Goal: Communication & Community: Answer question/provide support

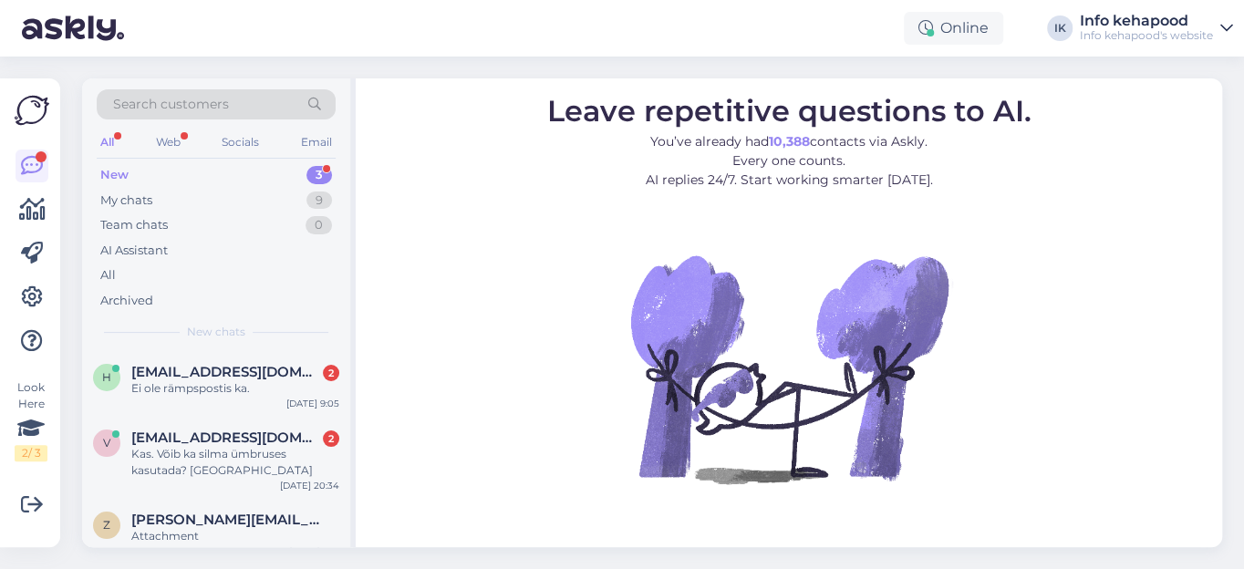
click at [114, 176] on div "New" at bounding box center [114, 175] width 28 height 18
click at [160, 383] on div "Ei ole rämpspostis ka." at bounding box center [235, 388] width 208 height 16
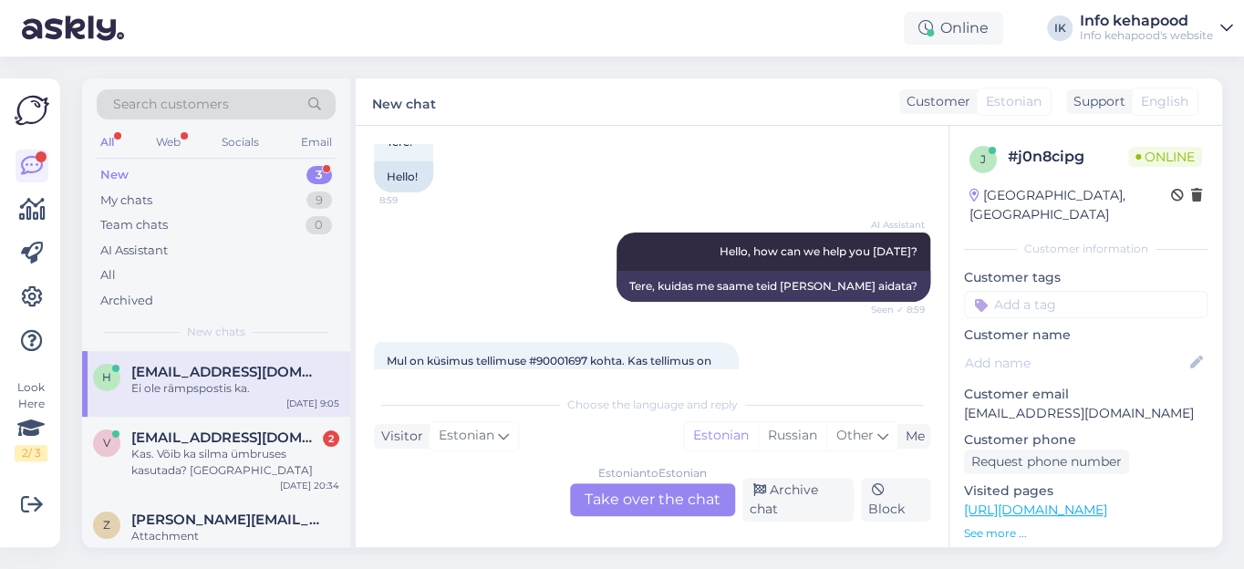
scroll to position [248, 0]
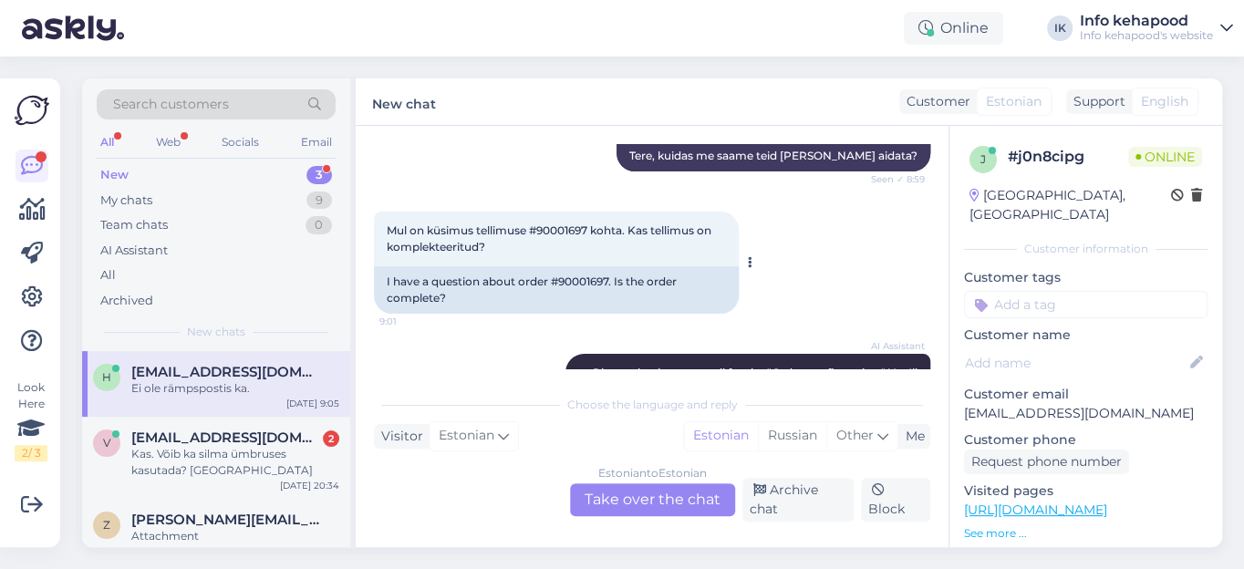
click at [574, 229] on span "Mul on küsimus tellimuse #90001697 kohta. Kas tellimus on komplekteeritud?" at bounding box center [551, 239] width 328 height 30
copy span "90001697"
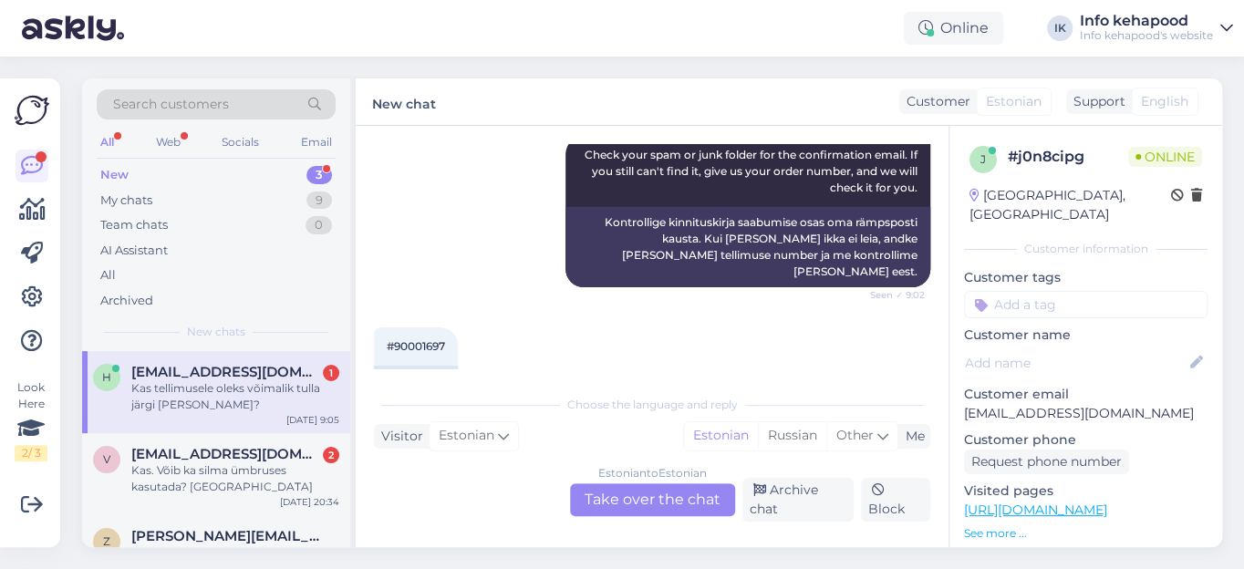
scroll to position [1015, 0]
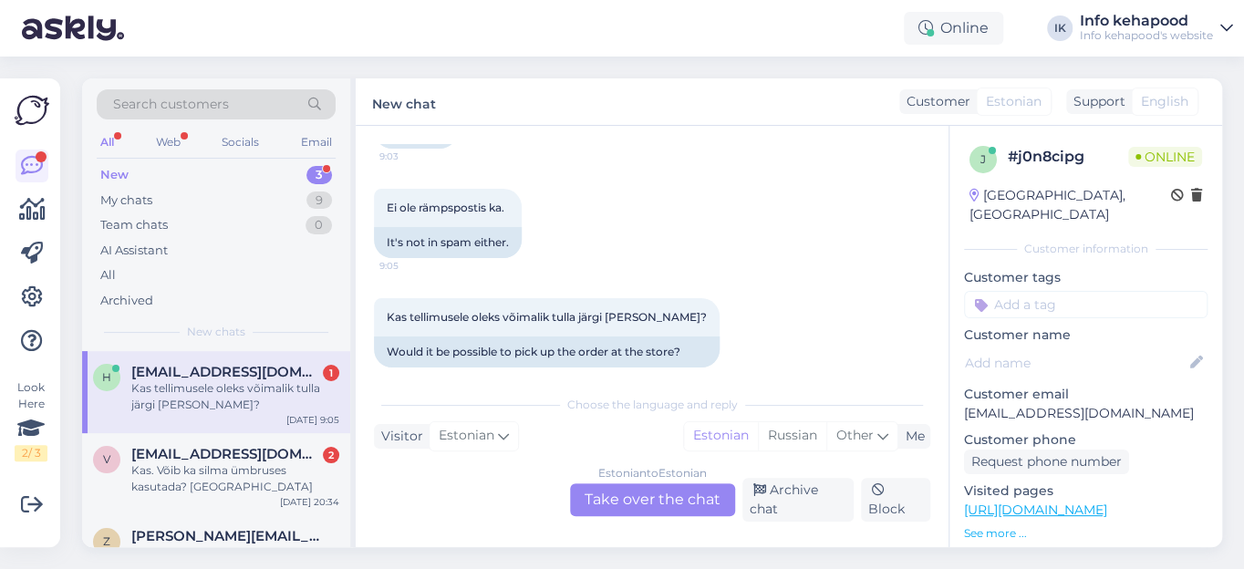
click at [663, 502] on div "Estonian to Estonian Take over the chat" at bounding box center [652, 500] width 165 height 33
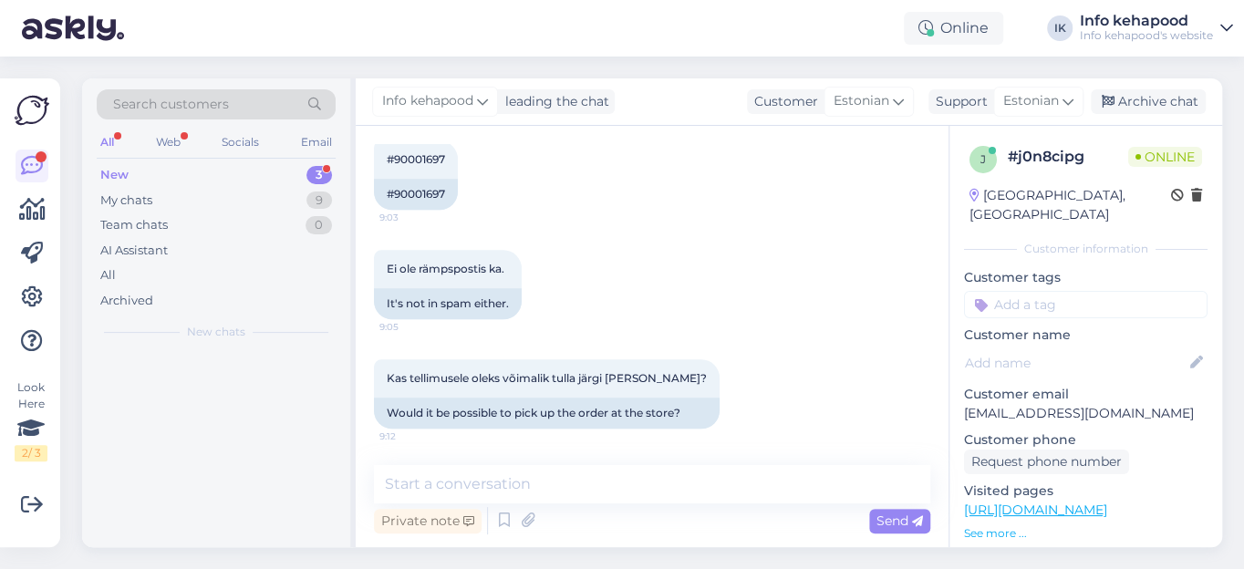
scroll to position [936, 0]
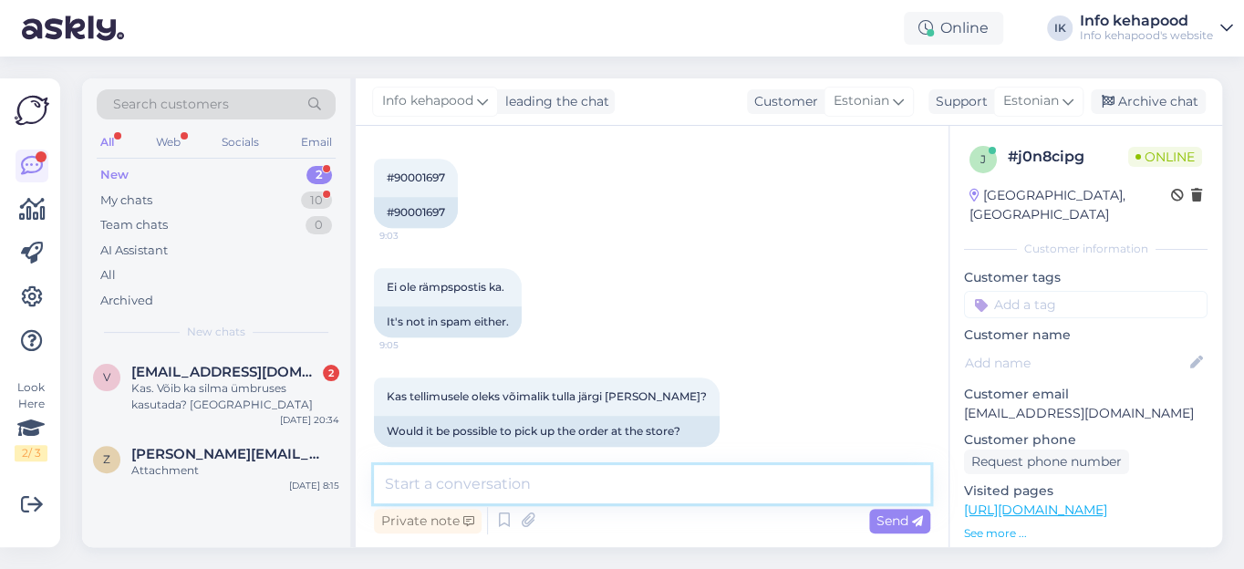
click at [501, 491] on textarea at bounding box center [652, 484] width 557 height 38
type textarea "Tere. Info tellimuse kohta on saadetud teie e-mailile."
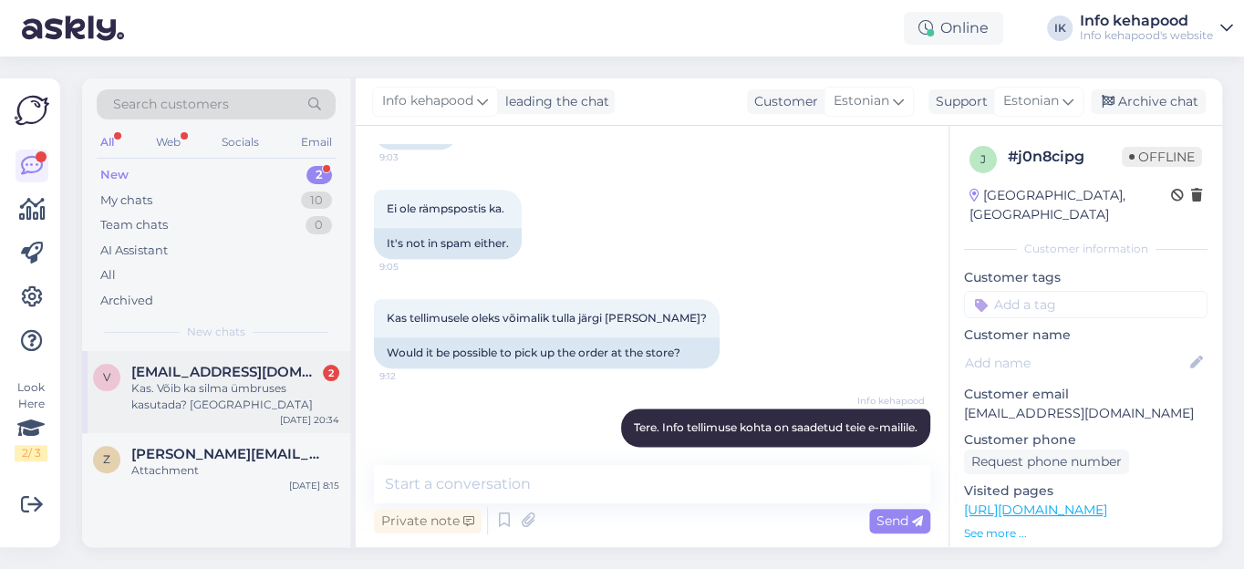
click at [179, 380] on div "Kas. Võib ka silma ümbruses kasutada? [GEOGRAPHIC_DATA]" at bounding box center [235, 396] width 208 height 33
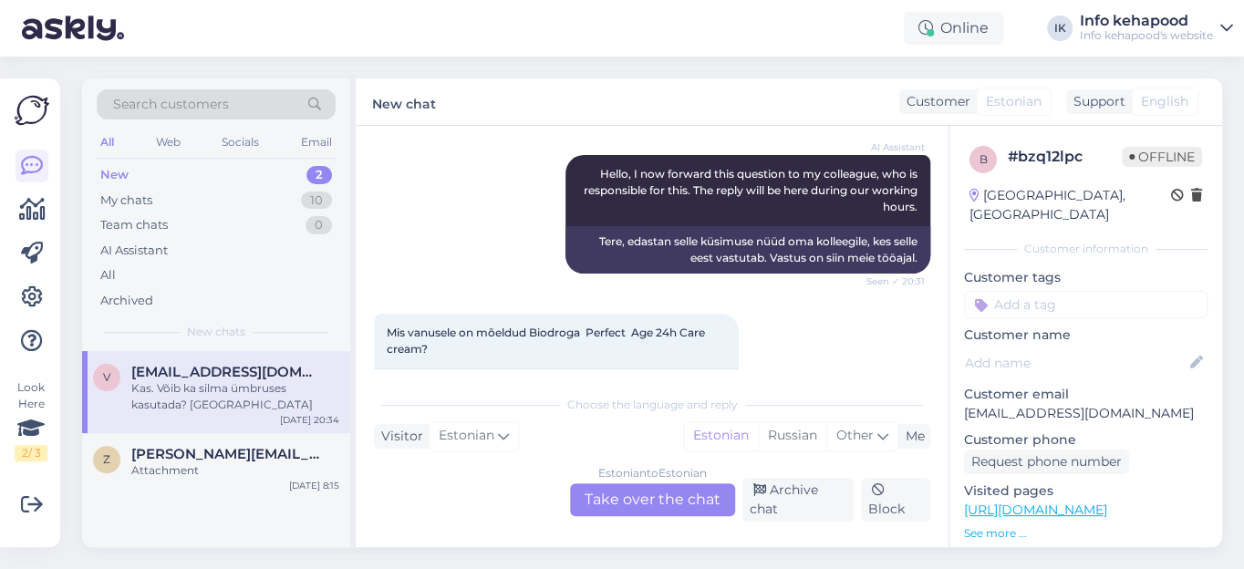
scroll to position [738, 0]
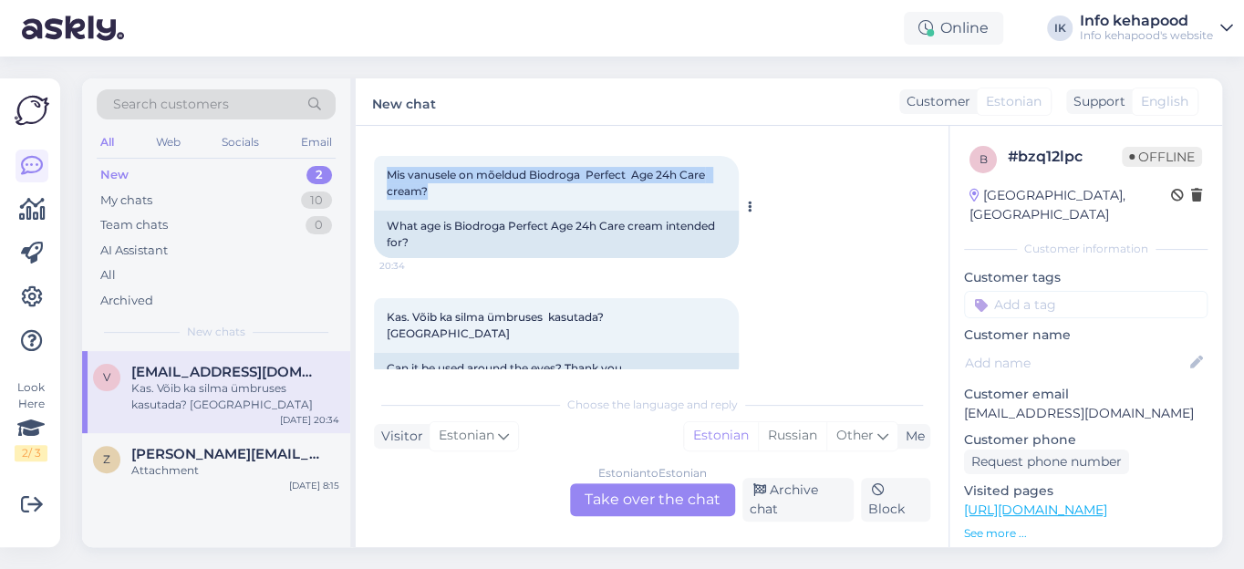
drag, startPoint x: 398, startPoint y: 168, endPoint x: 434, endPoint y: 176, distance: 37.4
click at [434, 176] on div "Mis vanusele on mõeldud Biodroga Perfect Age 24h Care cream? 20:34" at bounding box center [556, 183] width 365 height 55
copy span "Mis vanusele on mõeldud Biodroga Perfect Age 24h Care cream?"
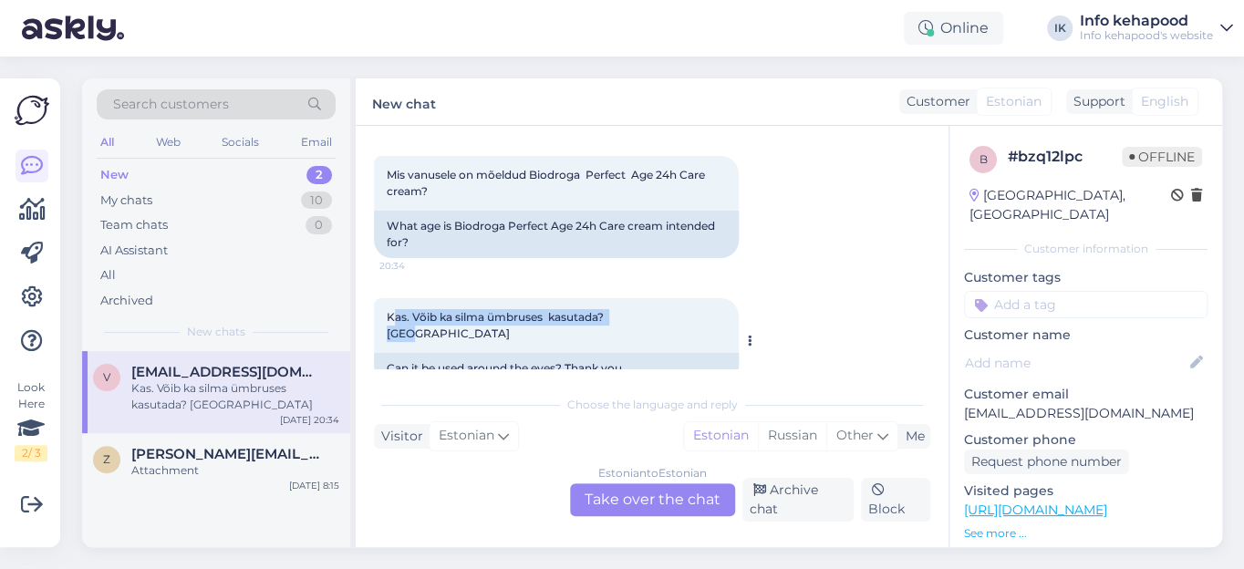
drag, startPoint x: 407, startPoint y: 299, endPoint x: 635, endPoint y: 293, distance: 228.2
click at [607, 310] on span "Kas. Võib ka silma ümbruses kasutada? [GEOGRAPHIC_DATA]" at bounding box center [497, 325] width 220 height 30
copy span "as. Võib ka silma ümbruses kasutada? [GEOGRAPHIC_DATA]"
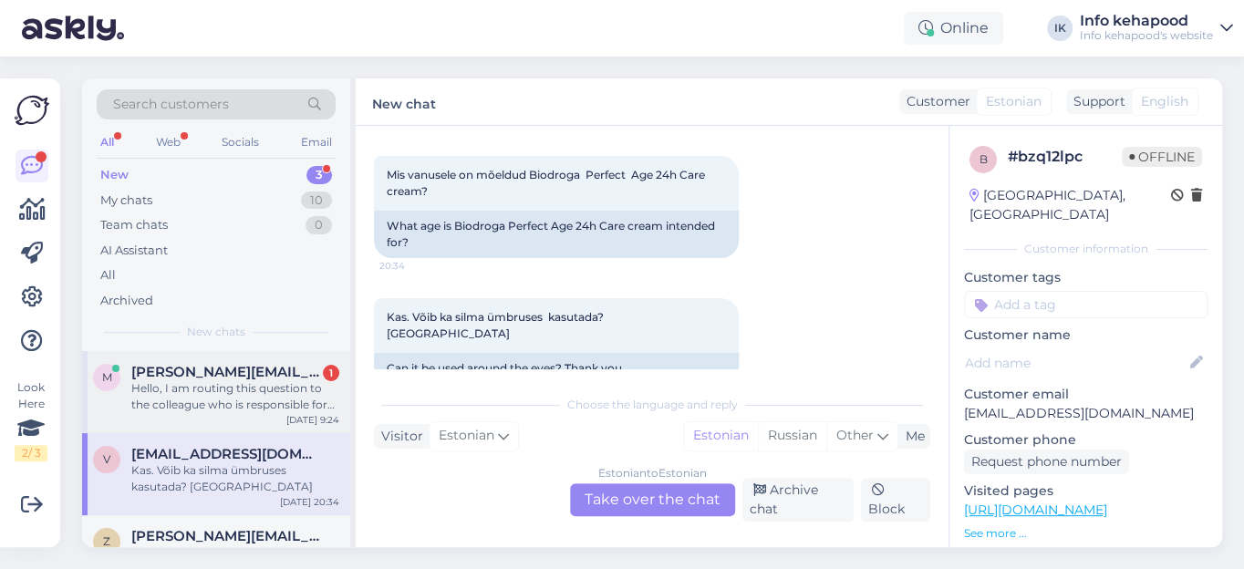
click at [181, 378] on span "[PERSON_NAME][EMAIL_ADDRESS][PERSON_NAME][DOMAIN_NAME]" at bounding box center [226, 372] width 190 height 16
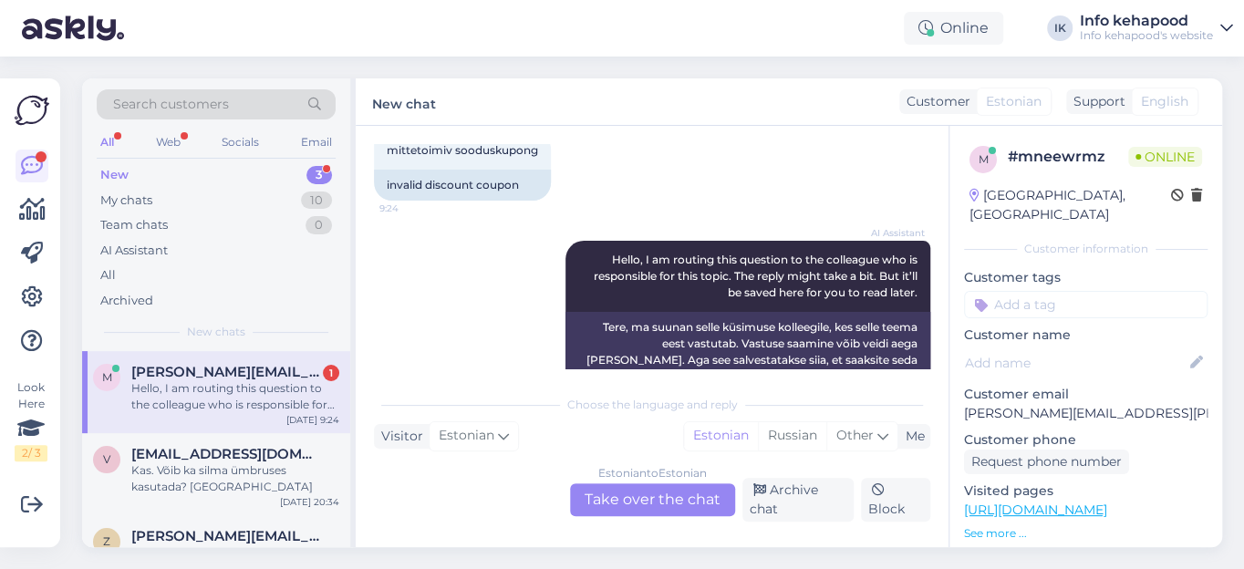
scroll to position [135, 0]
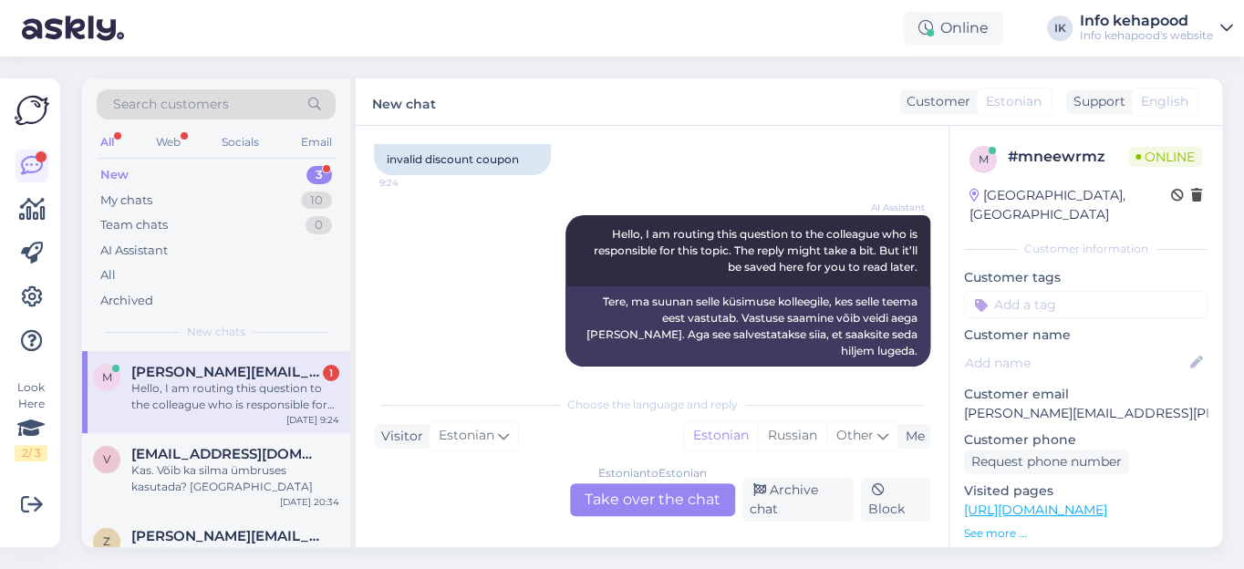
click at [623, 497] on div "Estonian to Estonian Take over the chat" at bounding box center [652, 500] width 165 height 33
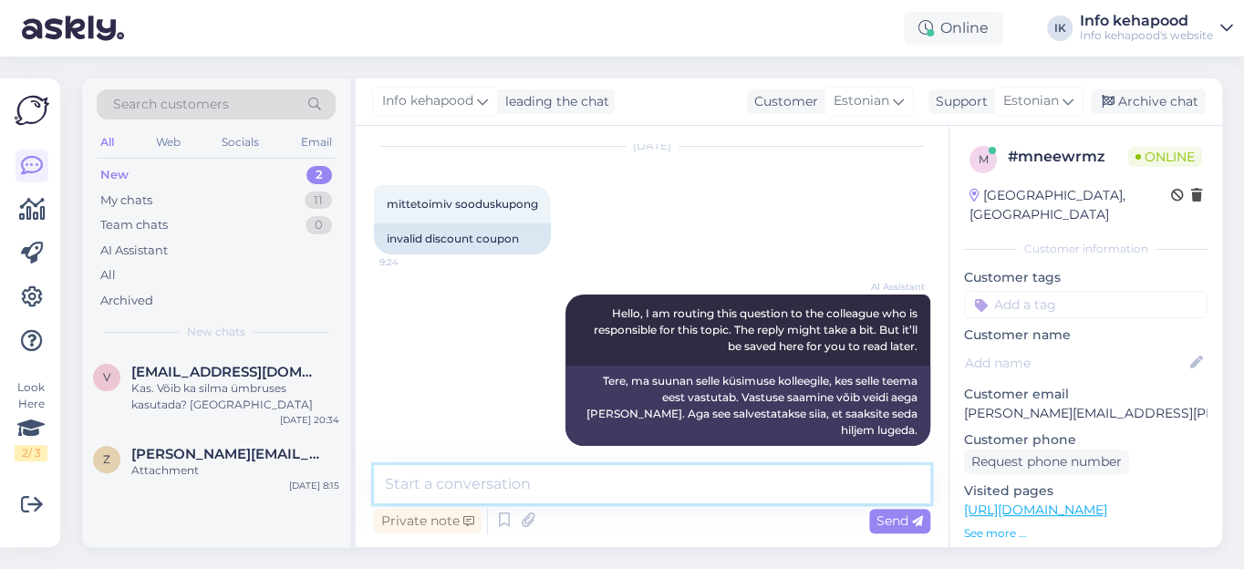
click at [521, 486] on textarea at bounding box center [652, 484] width 557 height 38
type textarea "Tere. Palun saatke täpsemad andmed, millise kupongiga on tegemist."
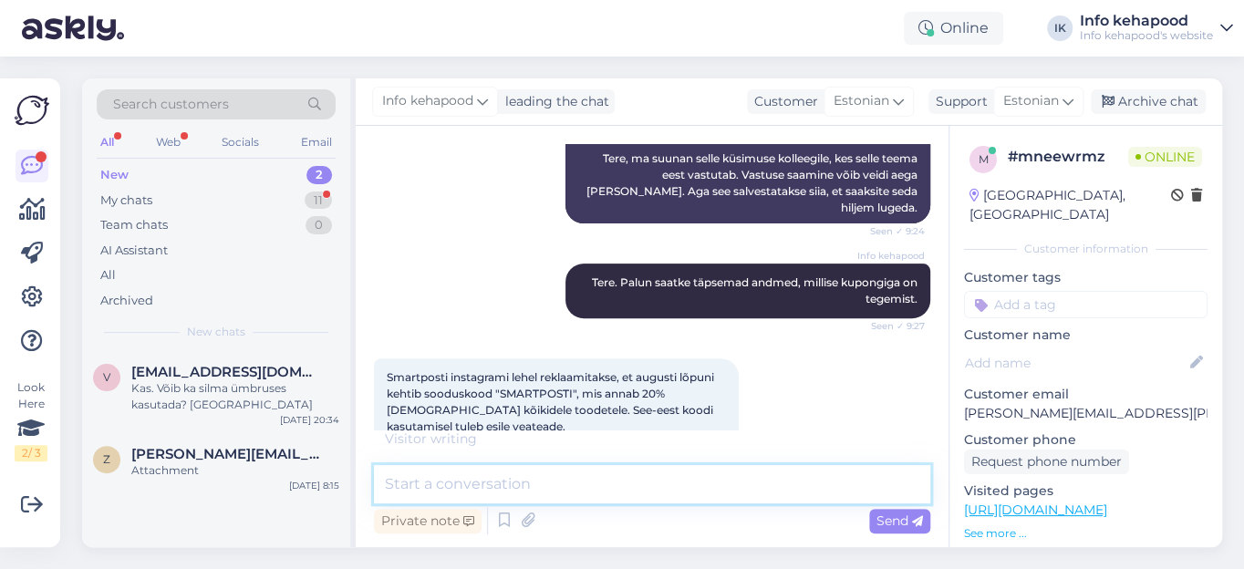
scroll to position [373, 0]
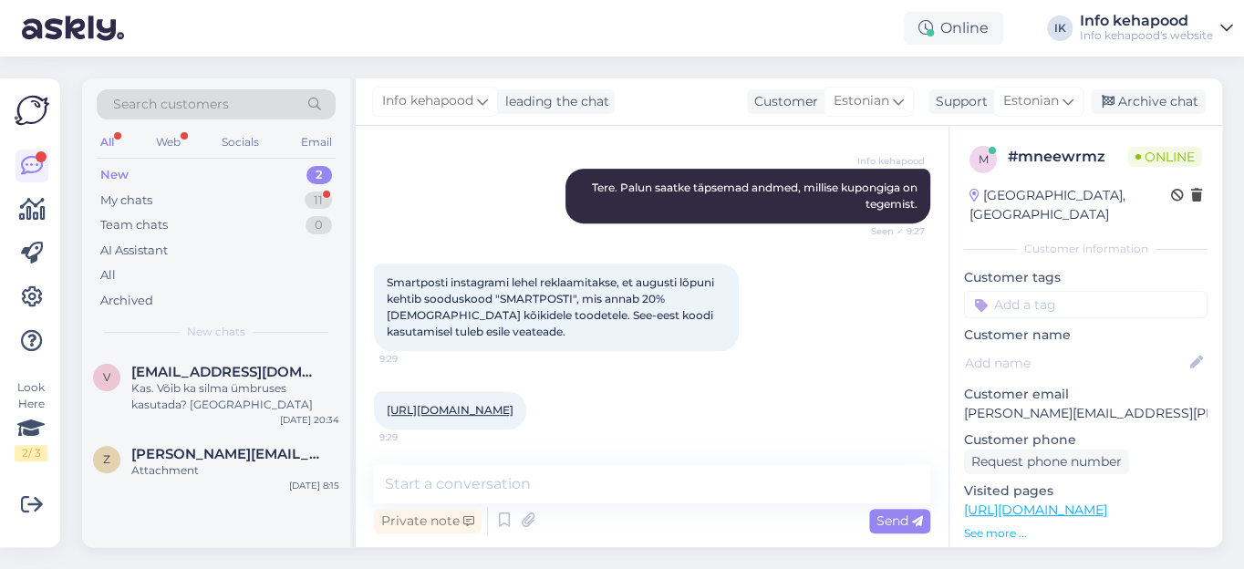
click at [514, 403] on link "[URL][DOMAIN_NAME]" at bounding box center [450, 410] width 127 height 14
click at [474, 482] on textarea at bounding box center [652, 484] width 557 height 38
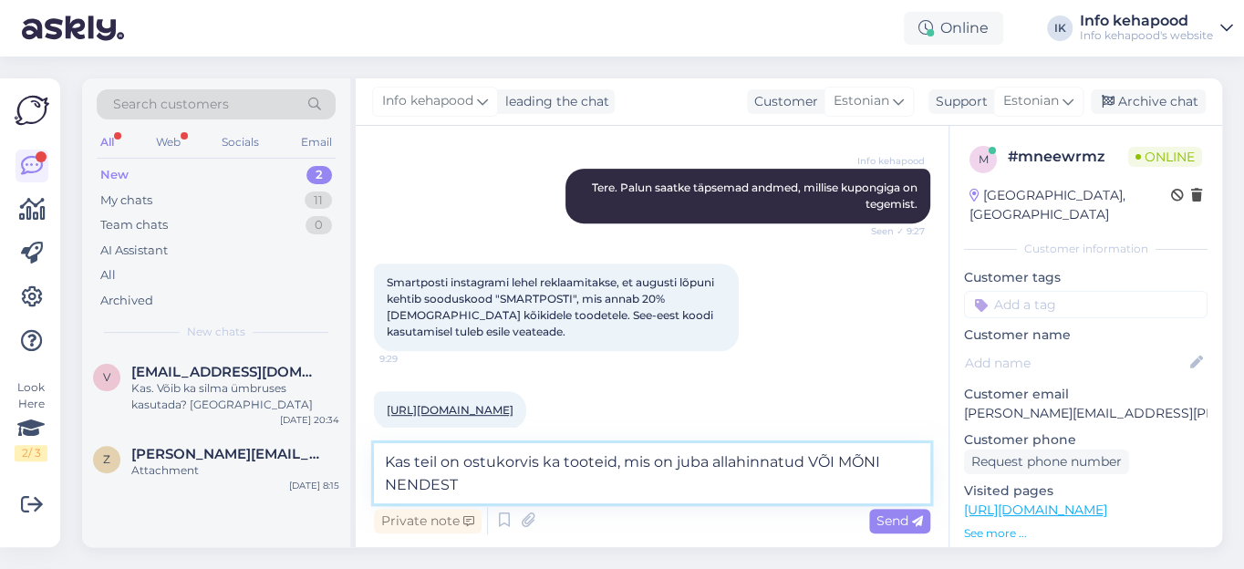
click at [809, 463] on textarea "Kas teil on ostukorvis ka tooteid, mis on juba allahinnatud VÕI MÕNI NENDEST" at bounding box center [652, 473] width 557 height 60
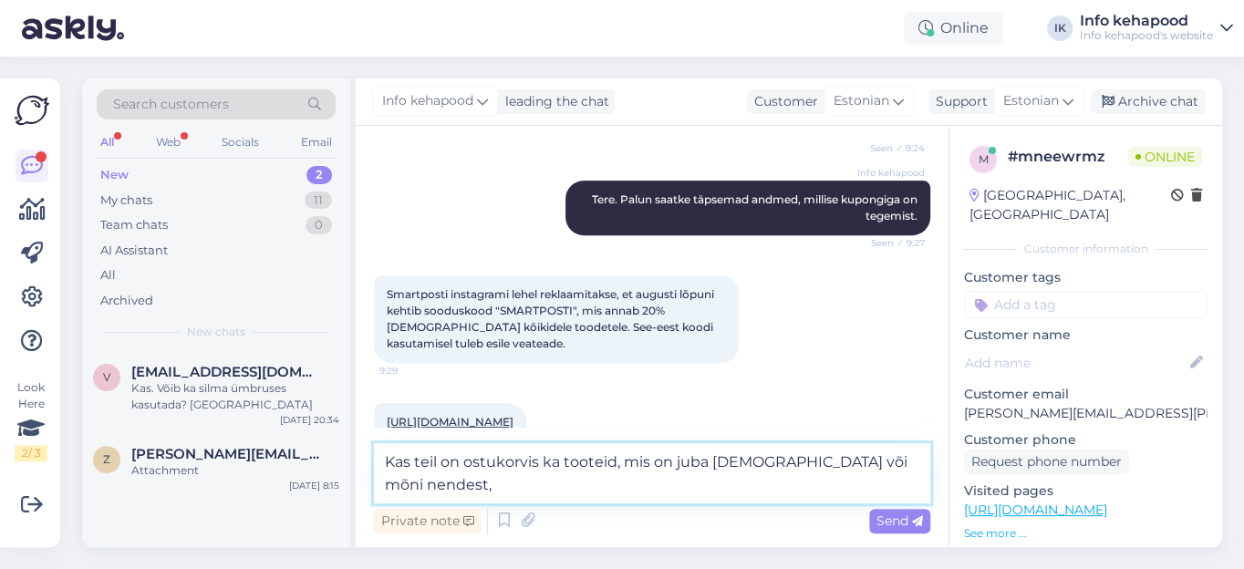
scroll to position [395, 0]
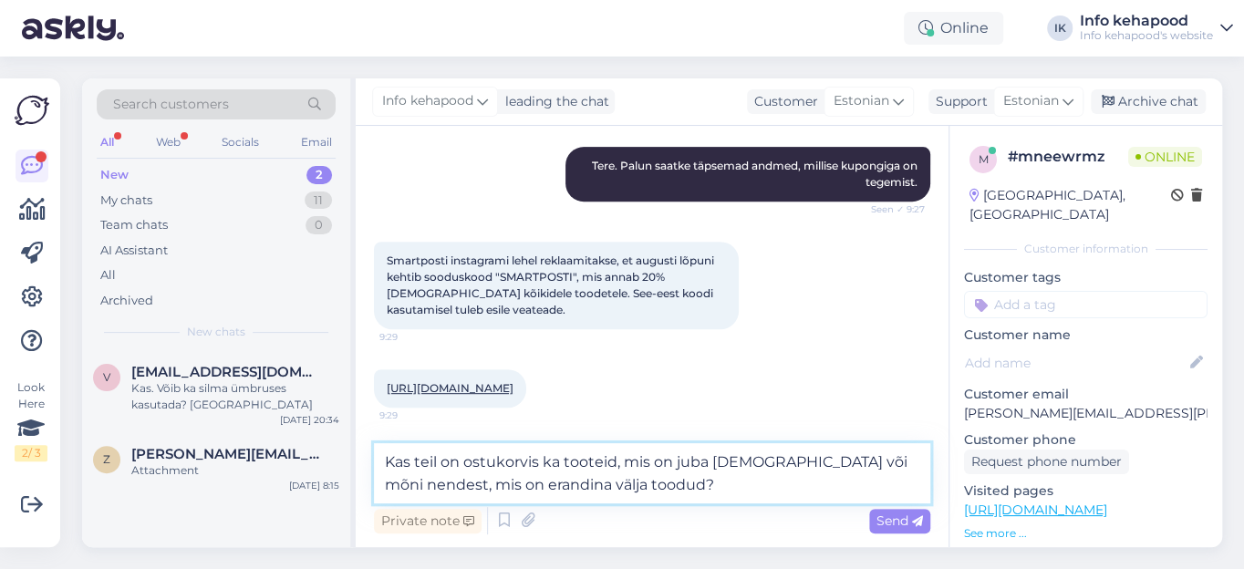
type textarea "Kas teil on ostukorvis ka tooteid, mis on juba [DEMOGRAPHIC_DATA] või mõni nend…"
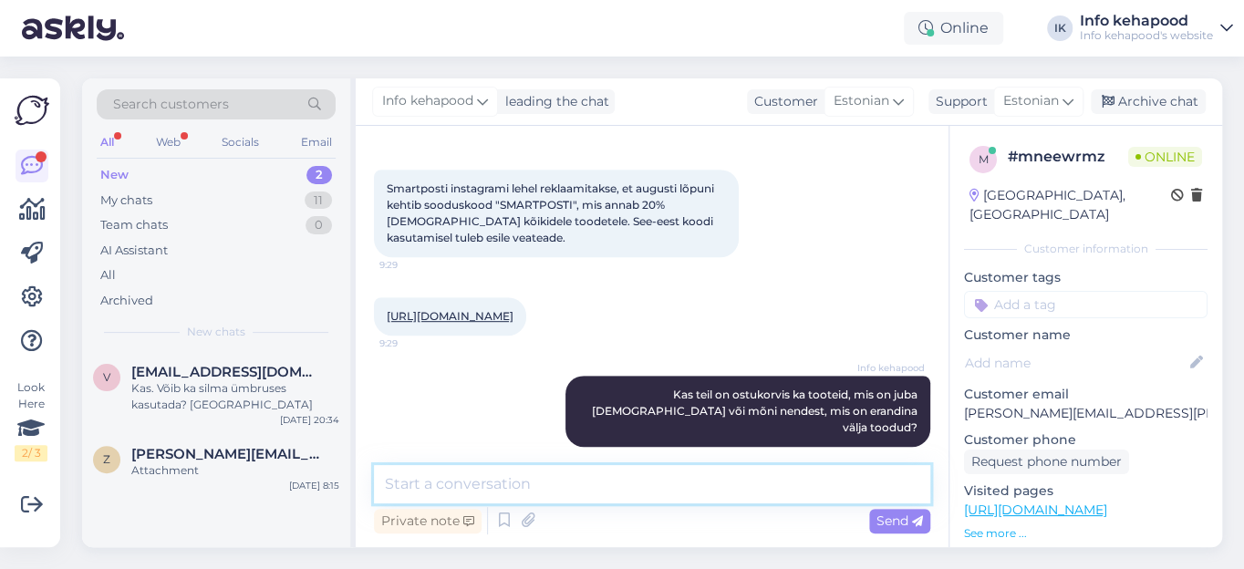
paste textarea "Kui ei soovi fortuuna naeratusele lootma jääda, siis kasuta Macta Beauty e-poes…"
type textarea "Kui ei soovi fortuuna naeratusele lootma jääda, siis kasuta Macta Beauty e-poes…"
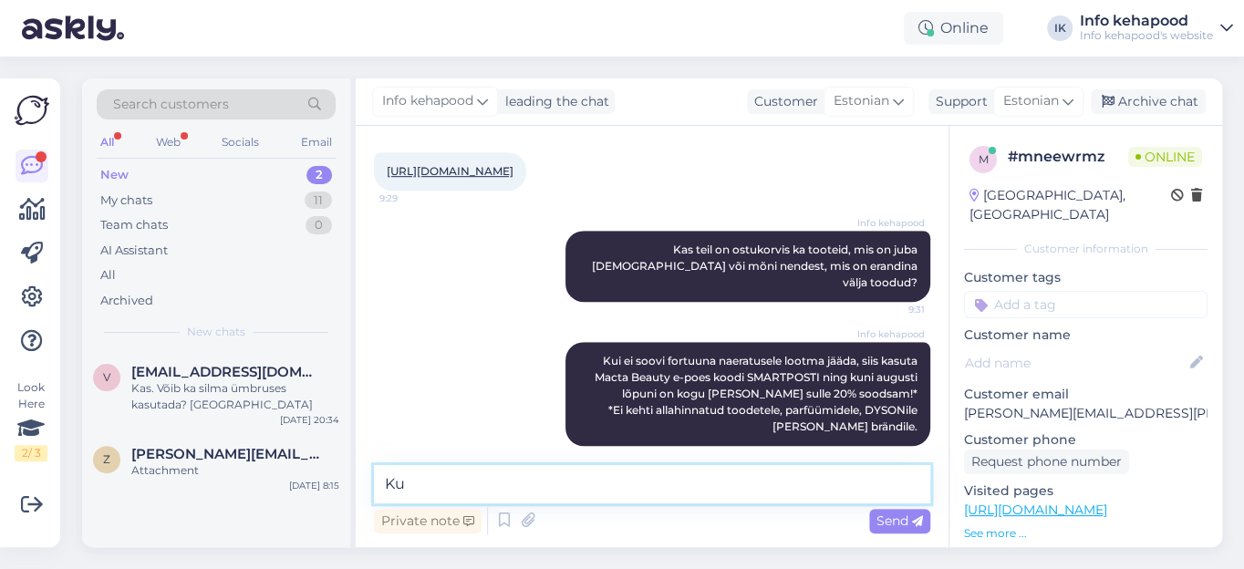
type textarea "K"
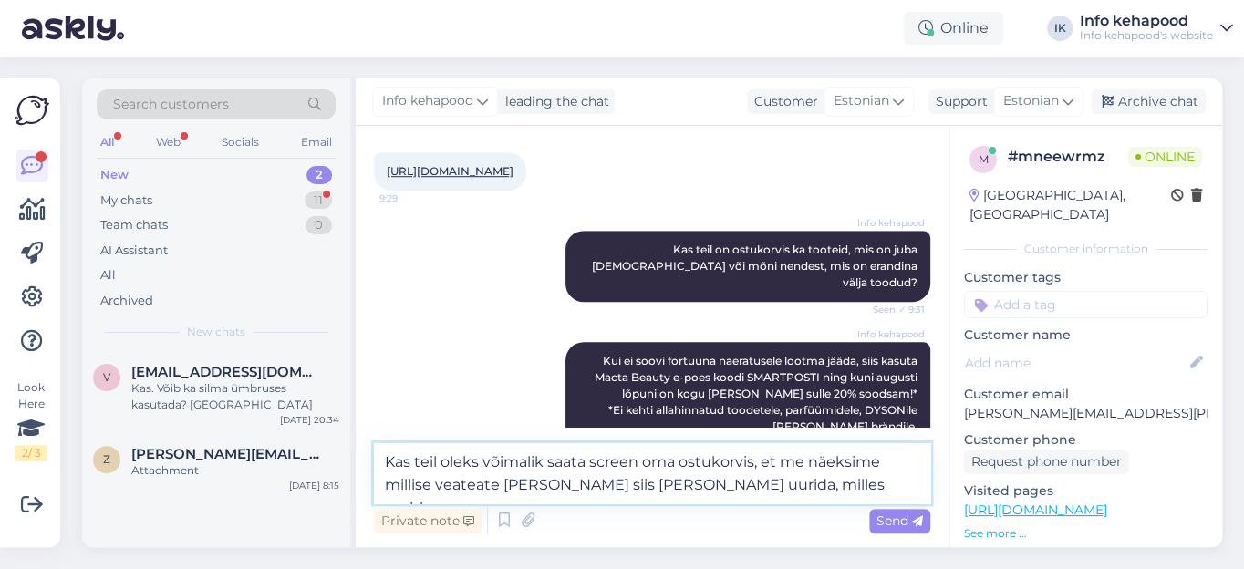
scroll to position [729, 0]
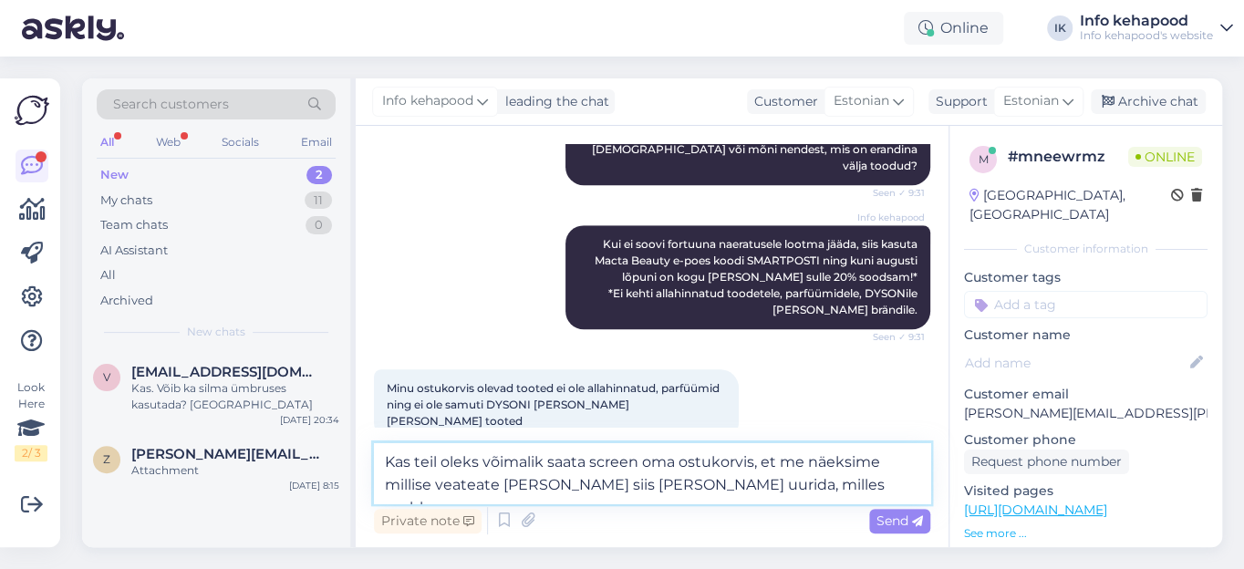
type textarea "Kas teil oleks võimalik saata screen oma ostukorvis, et me näeksime millise vea…"
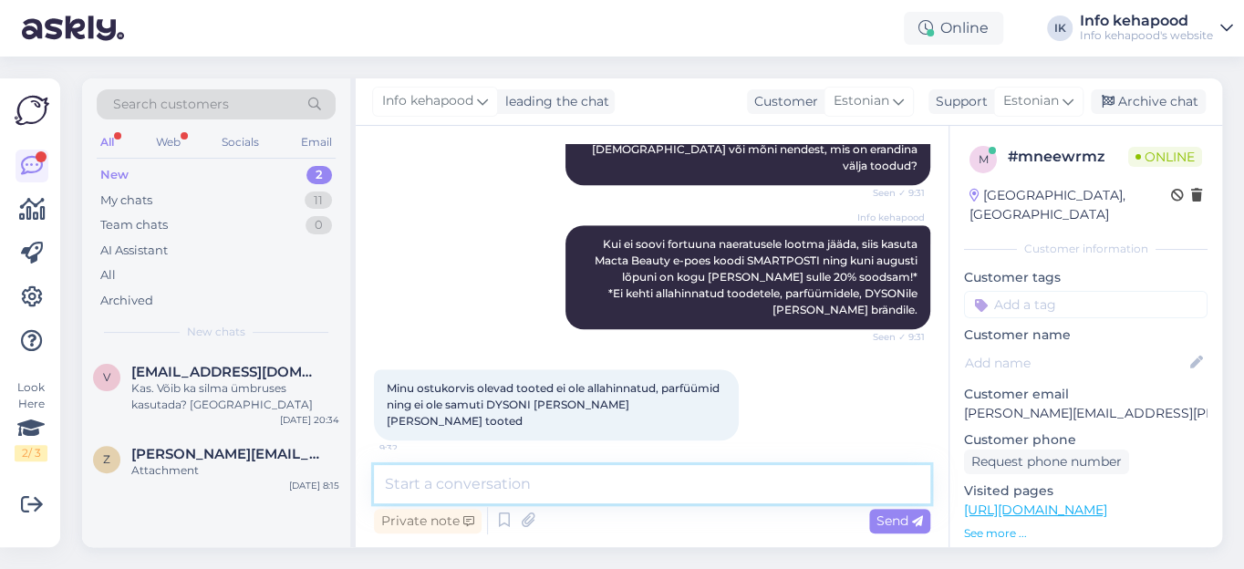
scroll to position [818, 0]
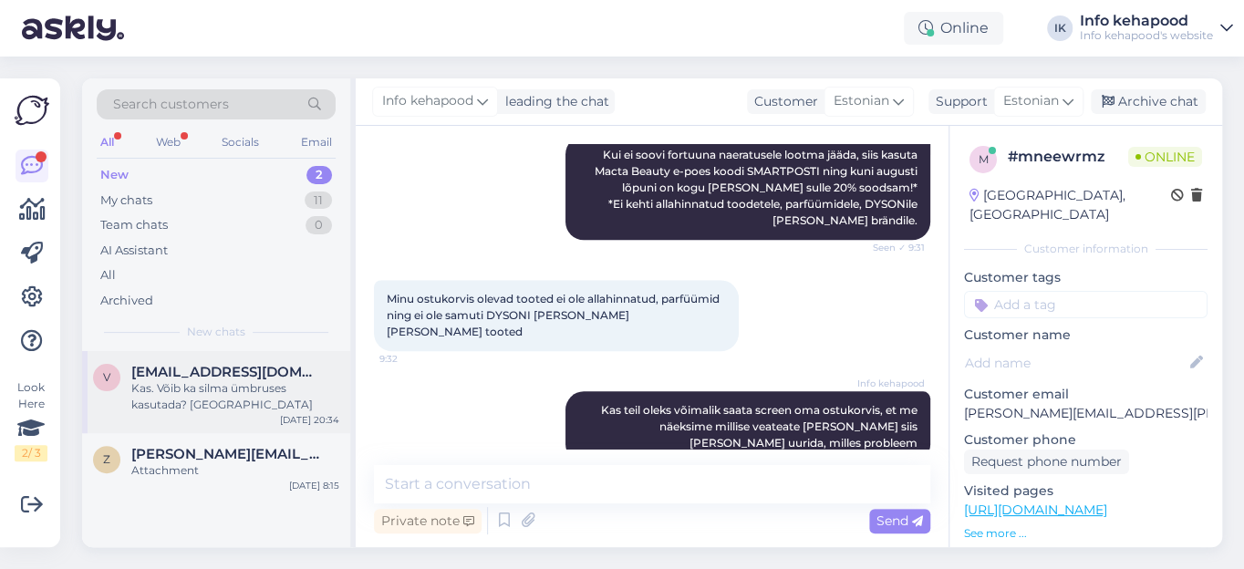
click at [185, 378] on span "[EMAIL_ADDRESS][DOMAIN_NAME]" at bounding box center [226, 372] width 190 height 16
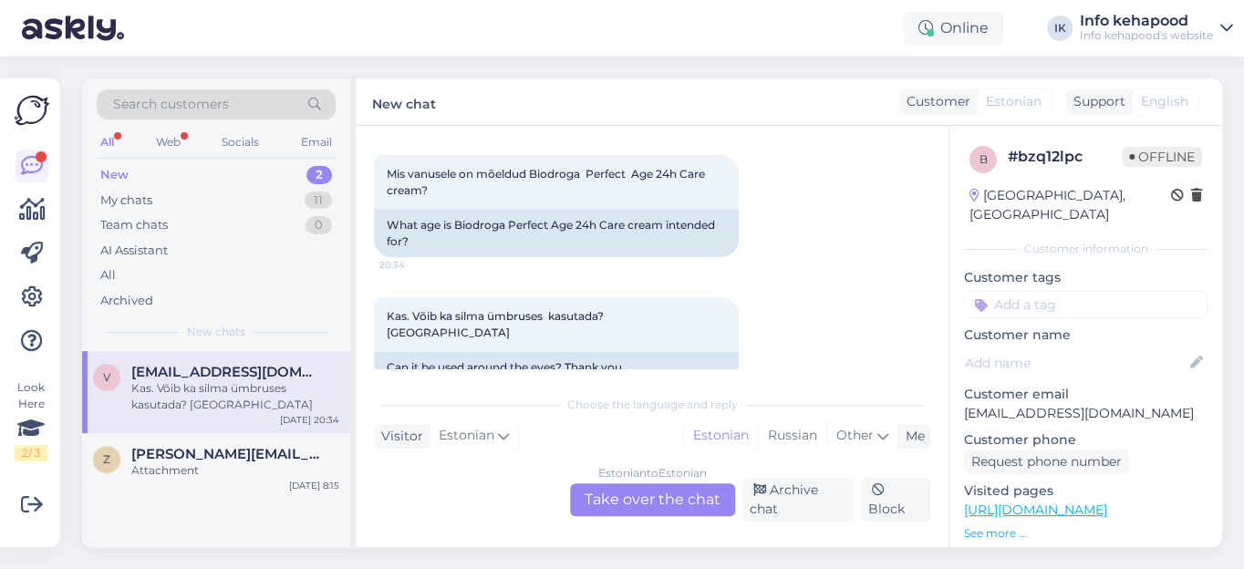
scroll to position [738, 0]
click at [128, 203] on div "My chats" at bounding box center [126, 201] width 52 height 18
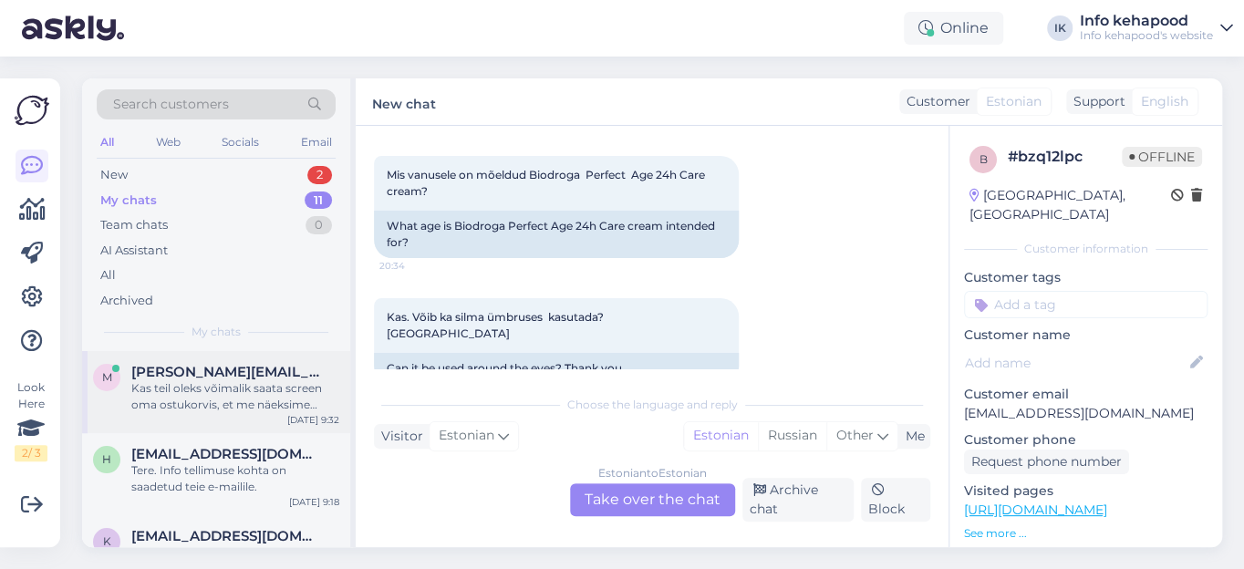
click at [171, 401] on div "Kas teil oleks võimalik saata screen oma ostukorvis, et me näeksime millise vea…" at bounding box center [235, 396] width 208 height 33
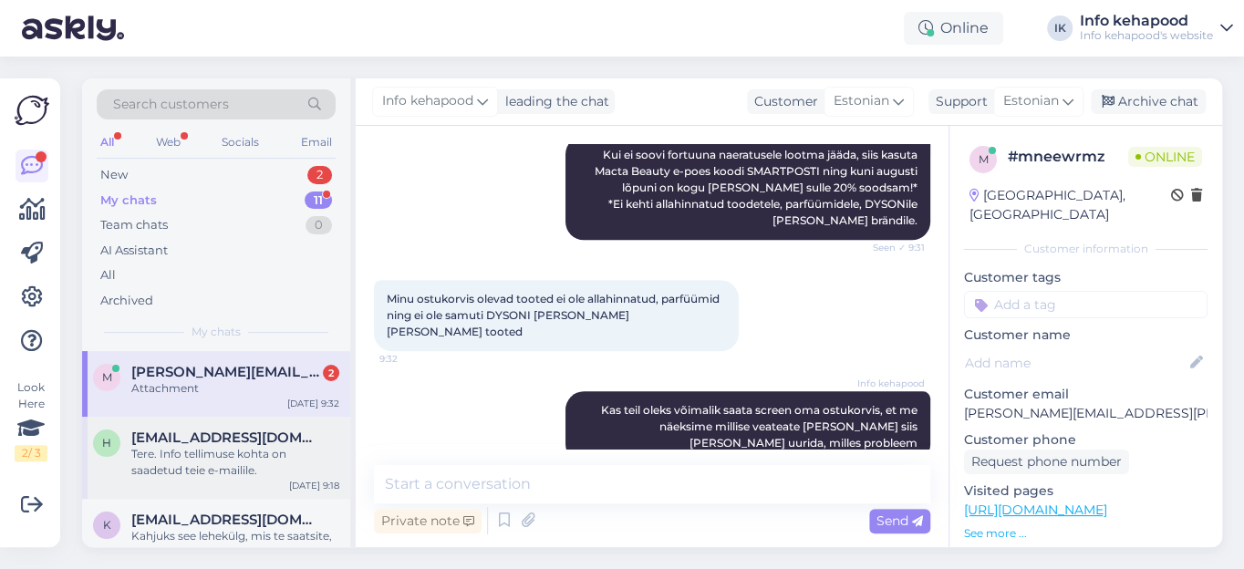
scroll to position [1046, 0]
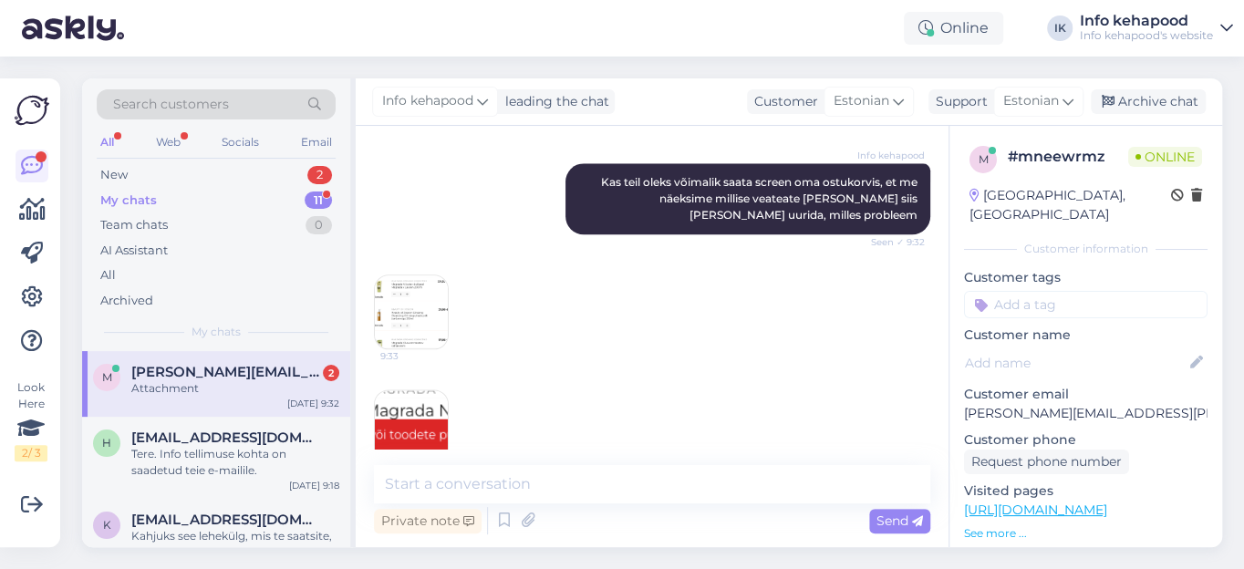
click at [427, 287] on img at bounding box center [411, 312] width 73 height 73
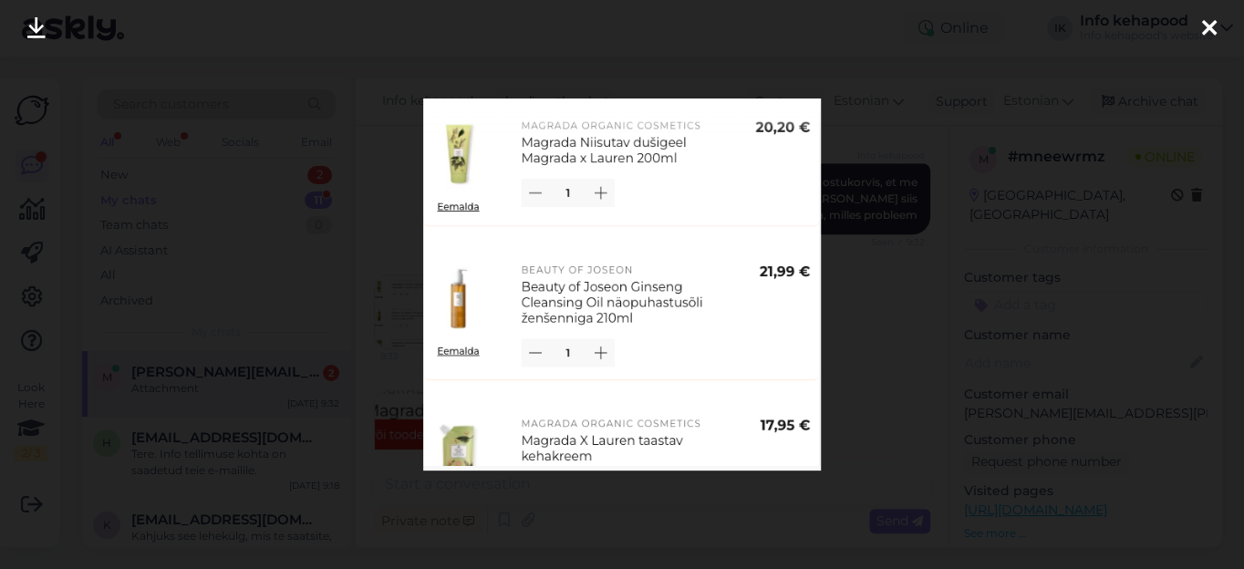
click at [427, 287] on img at bounding box center [622, 285] width 399 height 372
click at [1212, 26] on icon at bounding box center [1209, 29] width 15 height 24
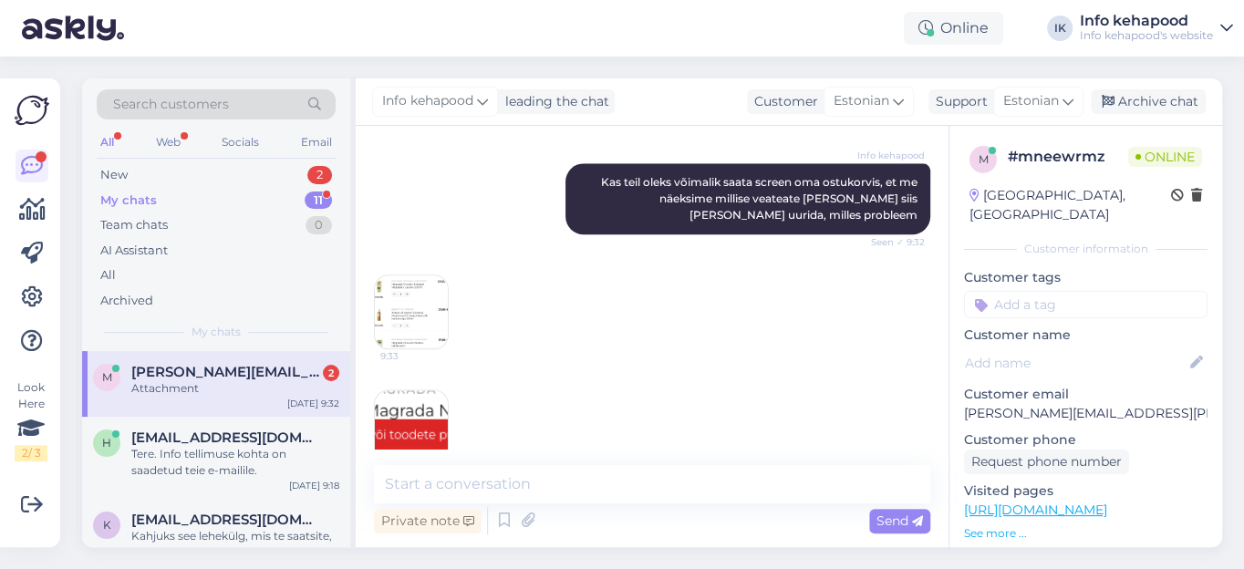
click at [431, 391] on img at bounding box center [411, 426] width 73 height 73
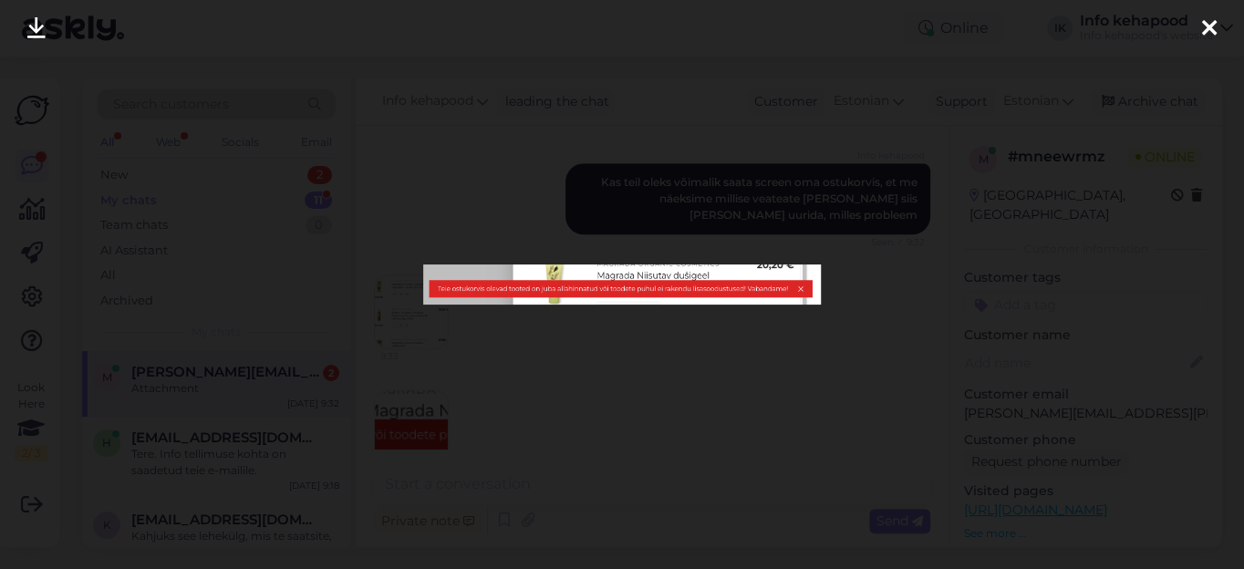
click at [431, 391] on div at bounding box center [622, 284] width 1244 height 569
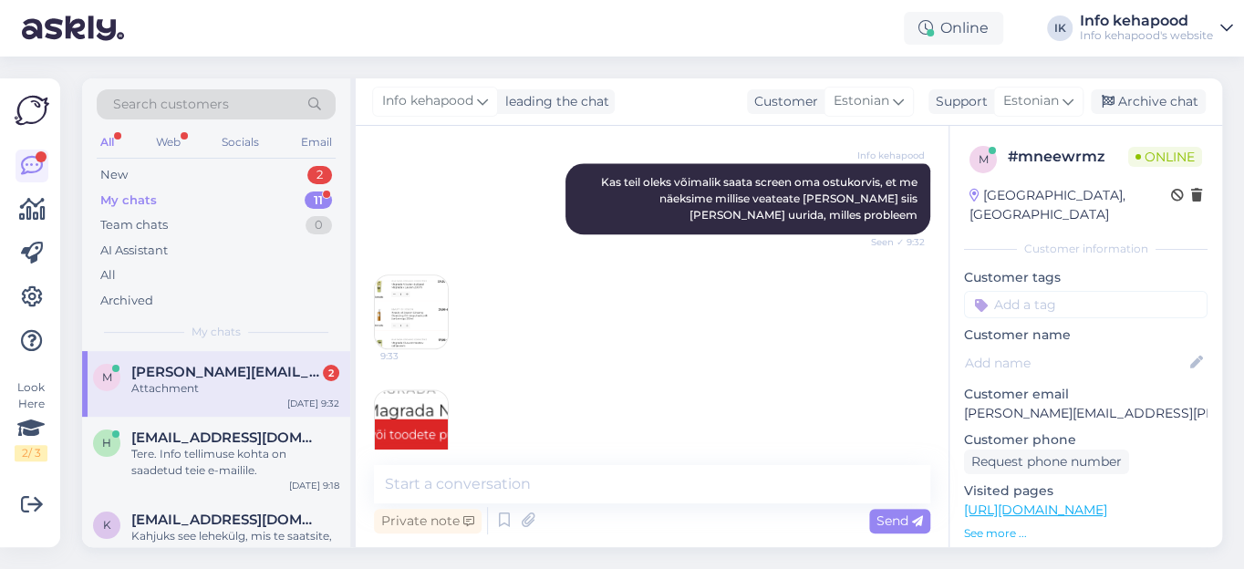
click at [414, 401] on img at bounding box center [411, 426] width 73 height 73
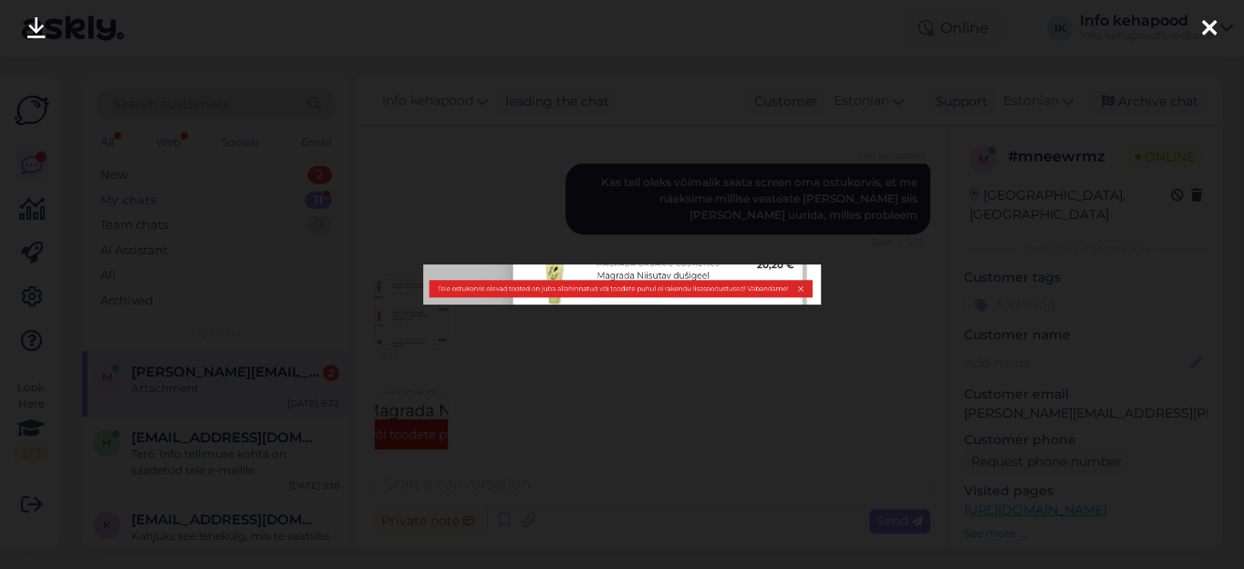
click at [1218, 36] on div at bounding box center [1209, 28] width 36 height 57
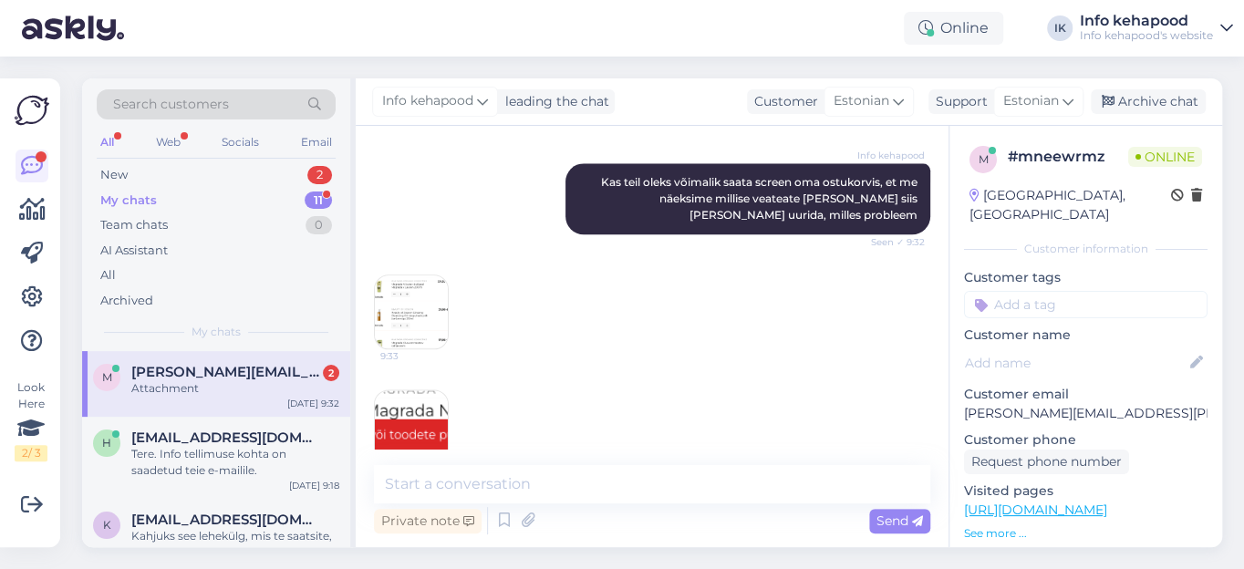
click at [416, 286] on img at bounding box center [411, 312] width 73 height 73
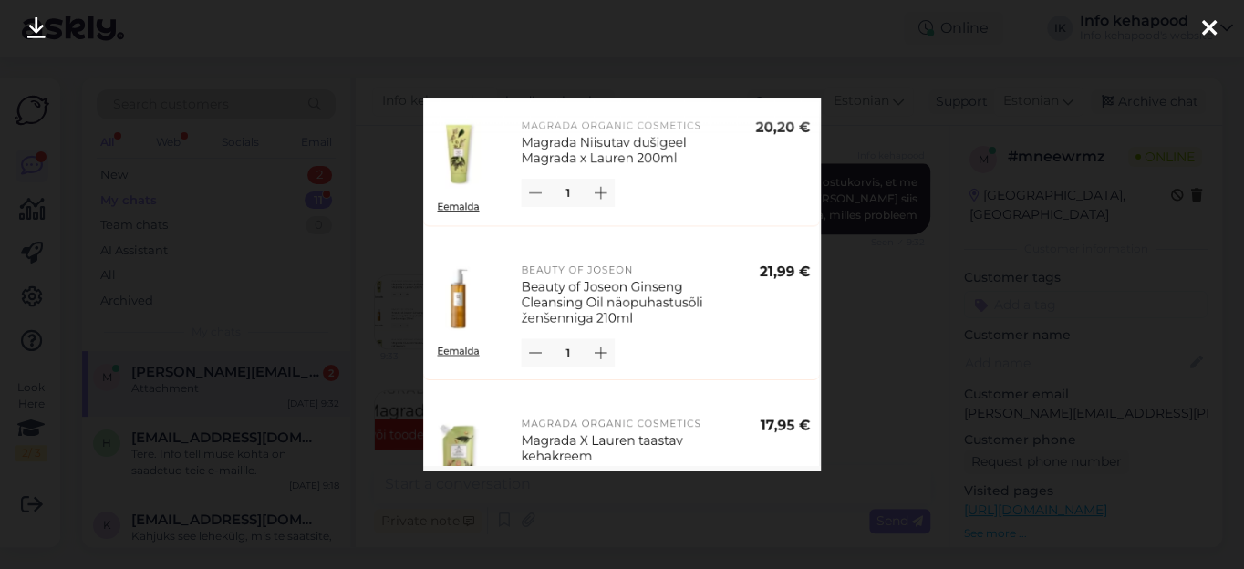
drag, startPoint x: 416, startPoint y: 89, endPoint x: 445, endPoint y: 226, distance: 139.9
click at [442, 338] on div at bounding box center [622, 284] width 1244 height 569
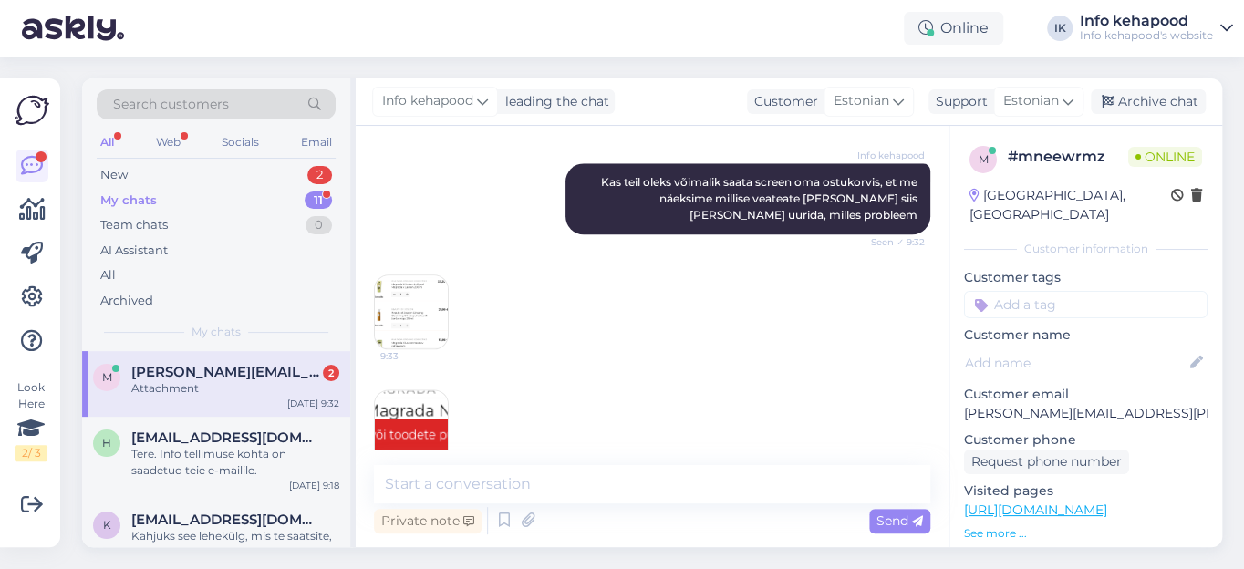
click at [430, 276] on img at bounding box center [411, 312] width 73 height 73
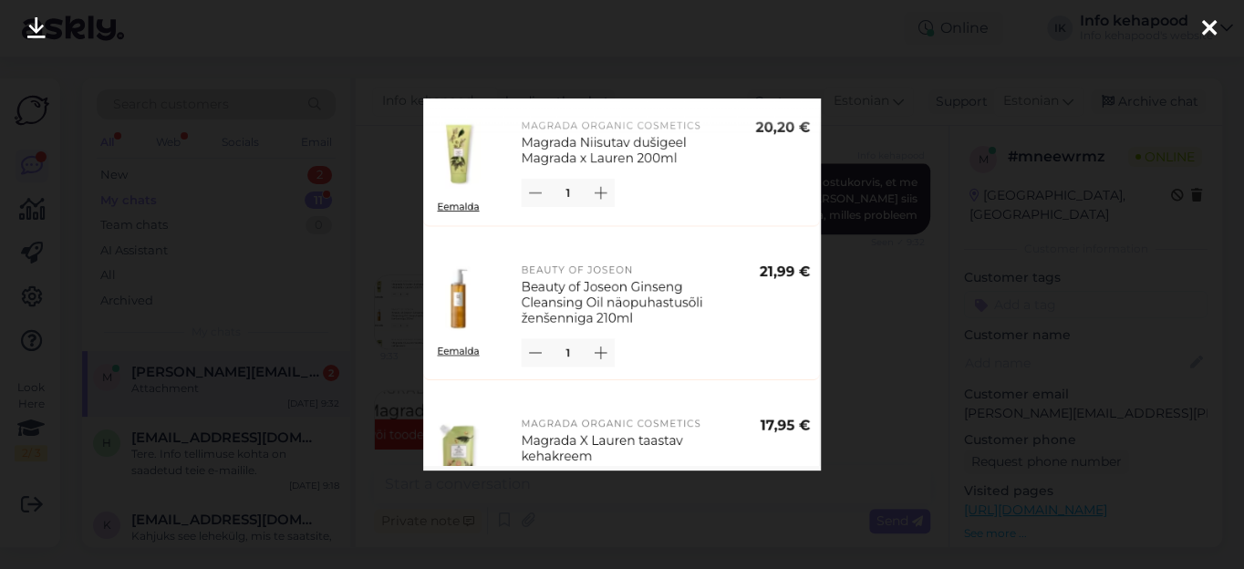
click at [1207, 31] on icon at bounding box center [1209, 29] width 15 height 24
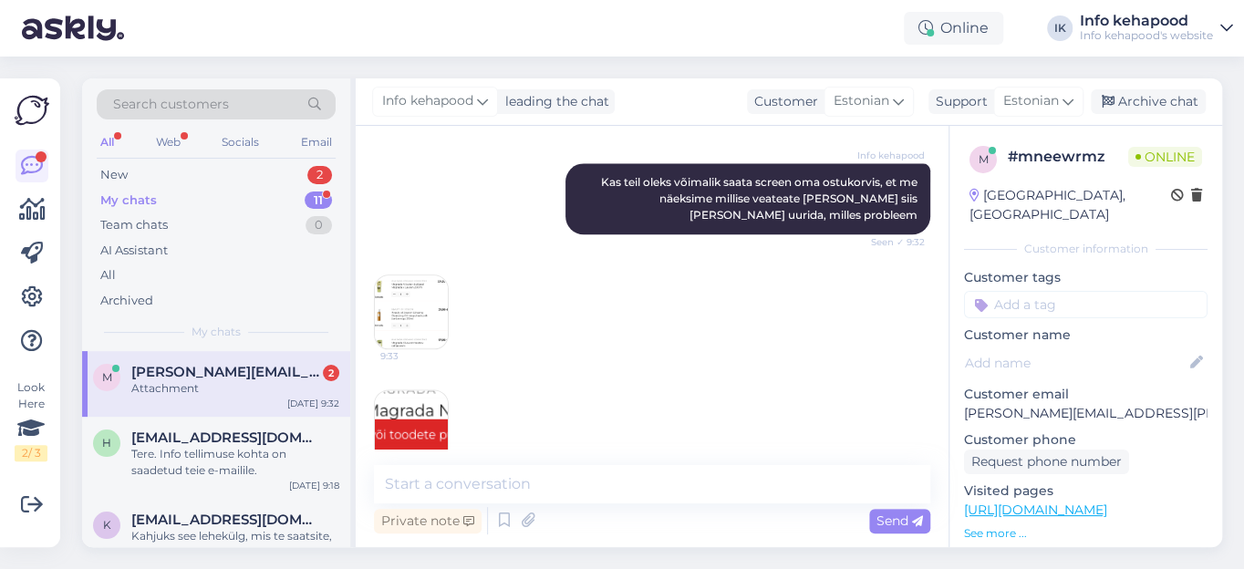
click at [432, 390] on img at bounding box center [411, 426] width 73 height 73
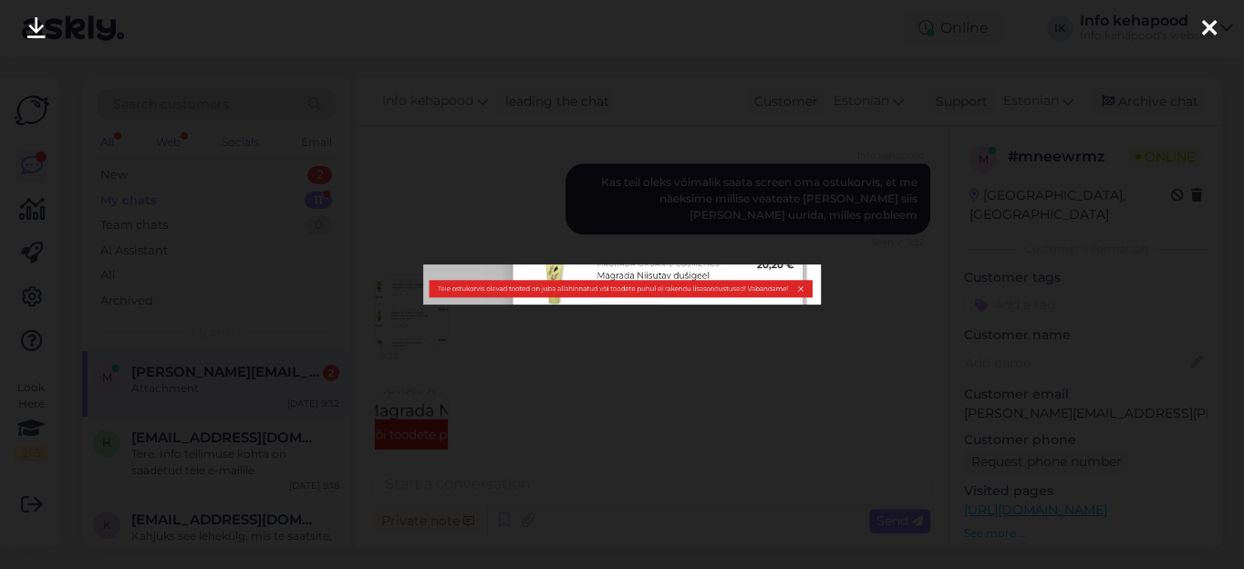
drag, startPoint x: 1214, startPoint y: 26, endPoint x: 1153, endPoint y: 34, distance: 61.7
click at [1213, 26] on icon at bounding box center [1209, 29] width 15 height 24
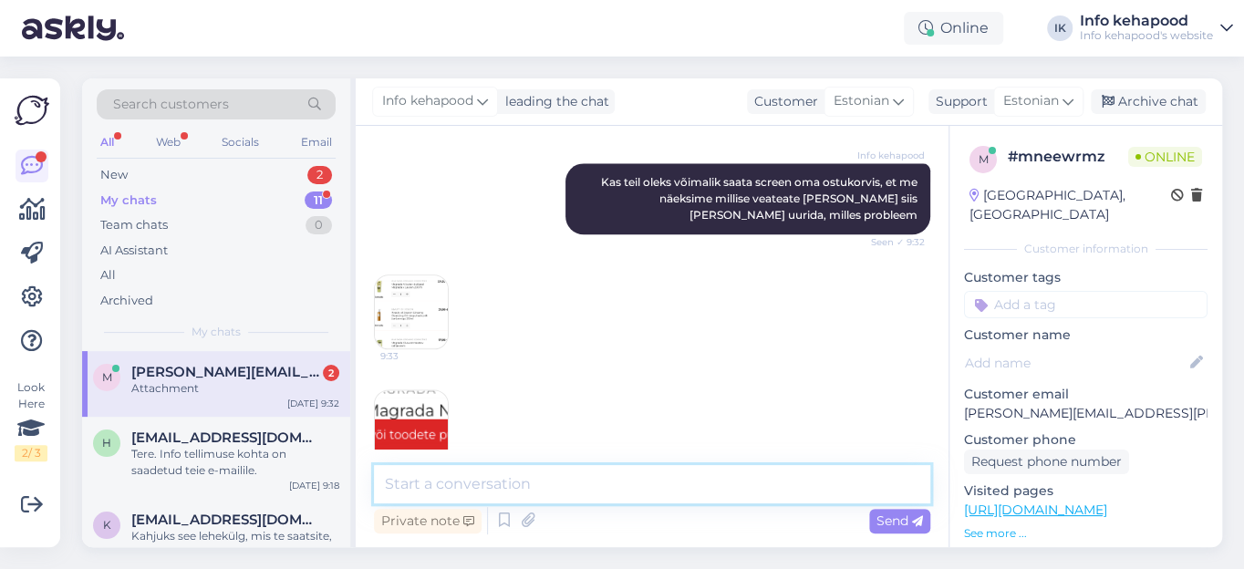
click at [446, 487] on textarea at bounding box center [652, 484] width 557 height 38
type textarea "u"
type textarea "Tänud! uurime [PERSON_NAME]"
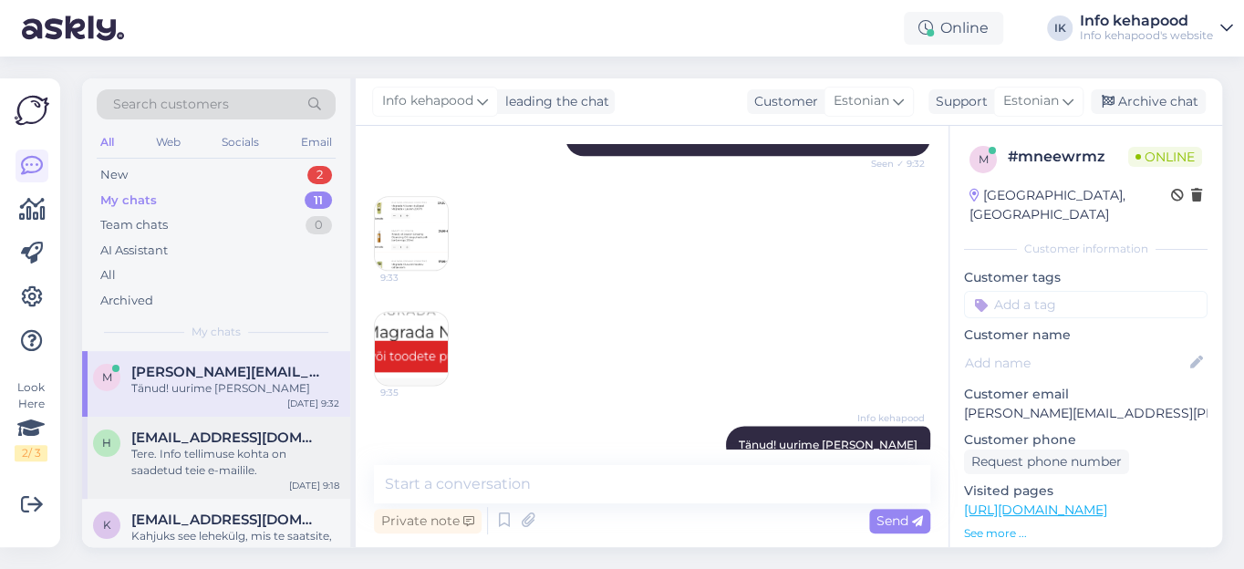
click at [179, 465] on div "Tere. Info tellimuse kohta on saadetud teie e-mailile." at bounding box center [235, 462] width 208 height 33
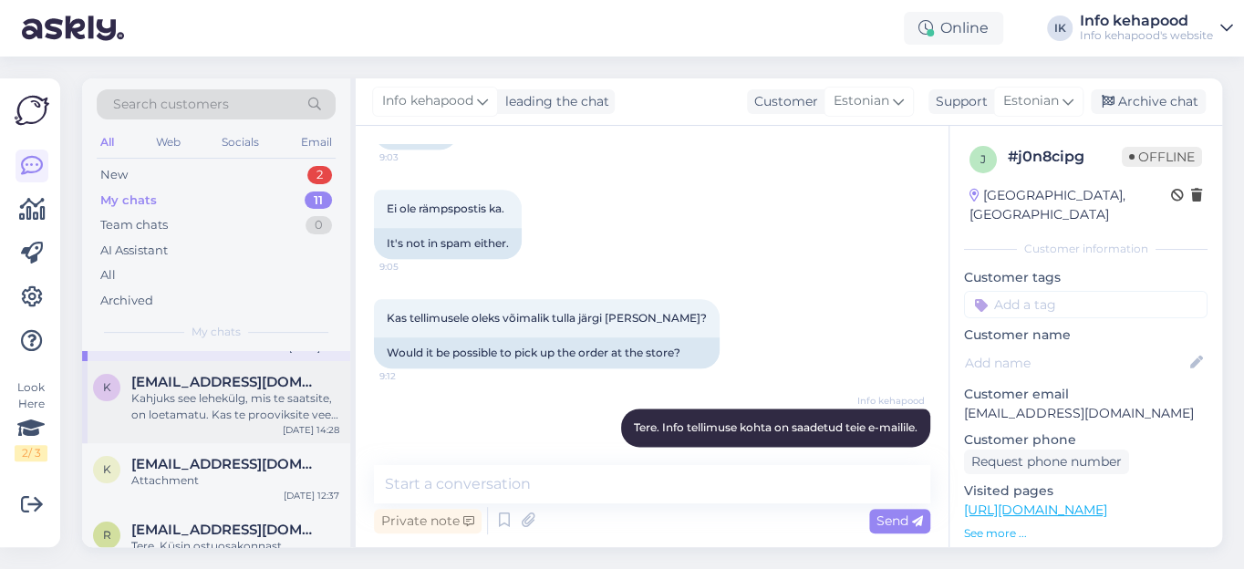
scroll to position [165, 0]
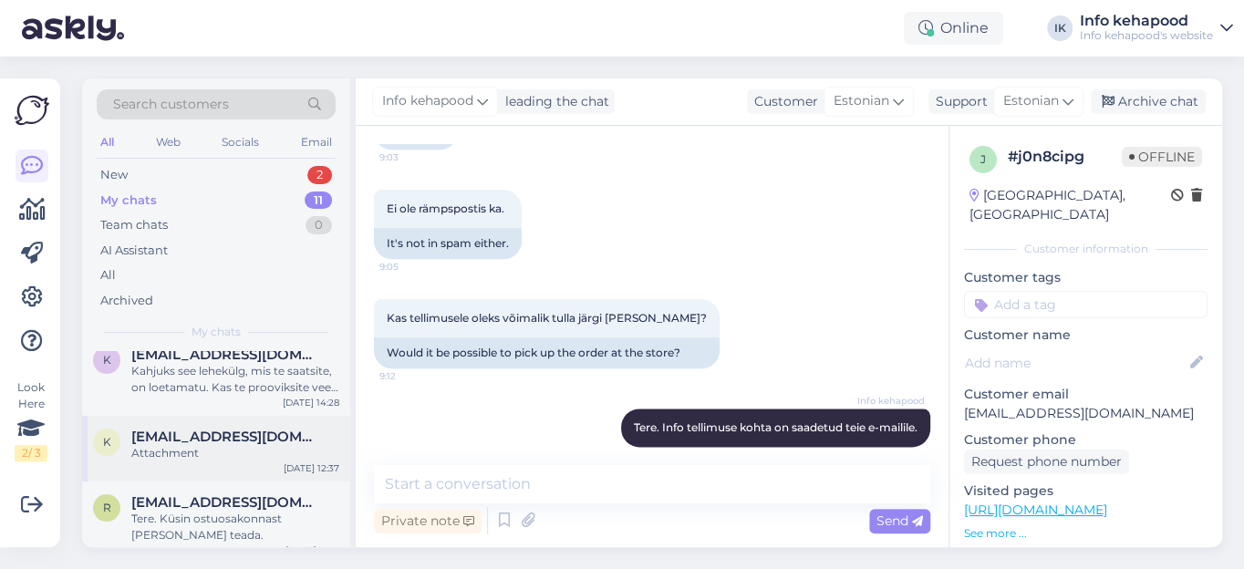
click at [215, 447] on div "Attachment" at bounding box center [235, 453] width 208 height 16
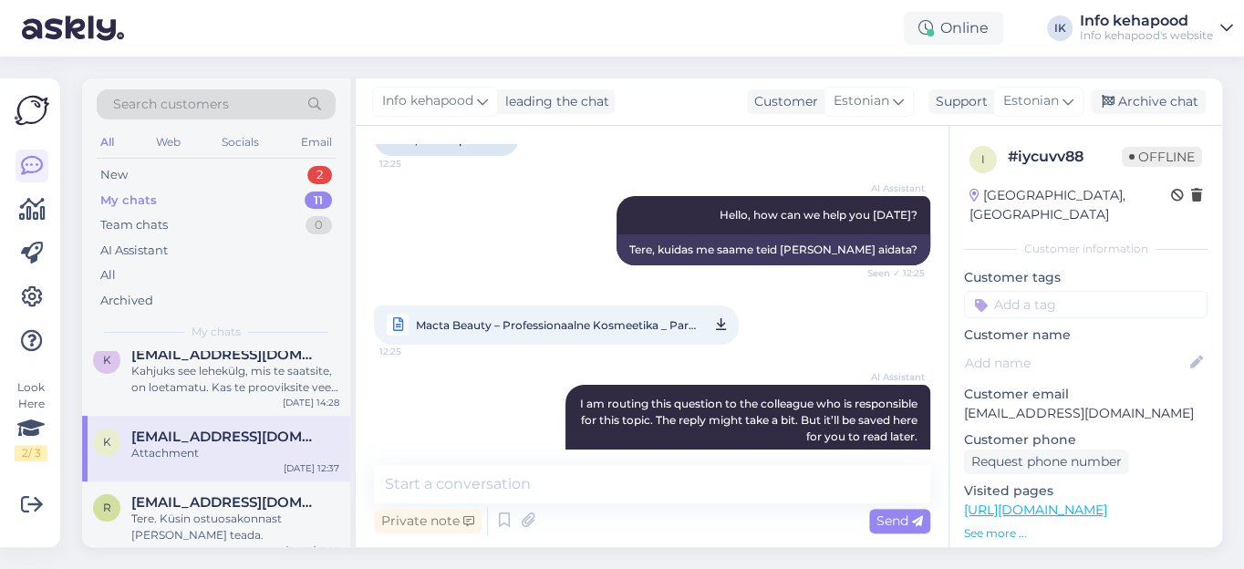
scroll to position [248, 0]
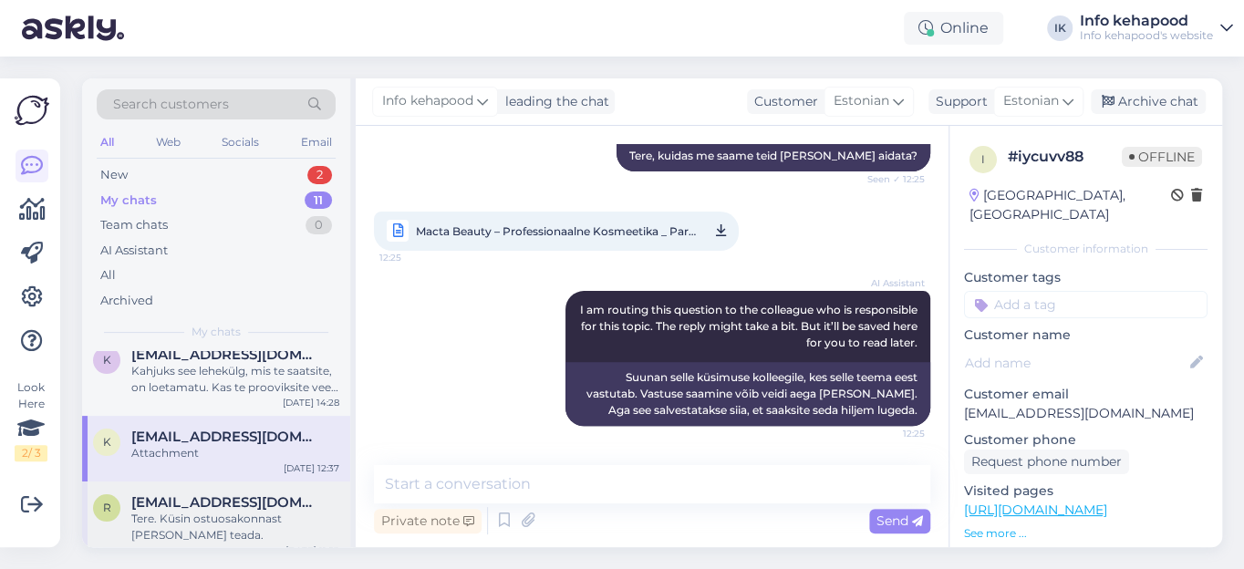
click at [199, 505] on span "[EMAIL_ADDRESS][DOMAIN_NAME]" at bounding box center [226, 502] width 190 height 16
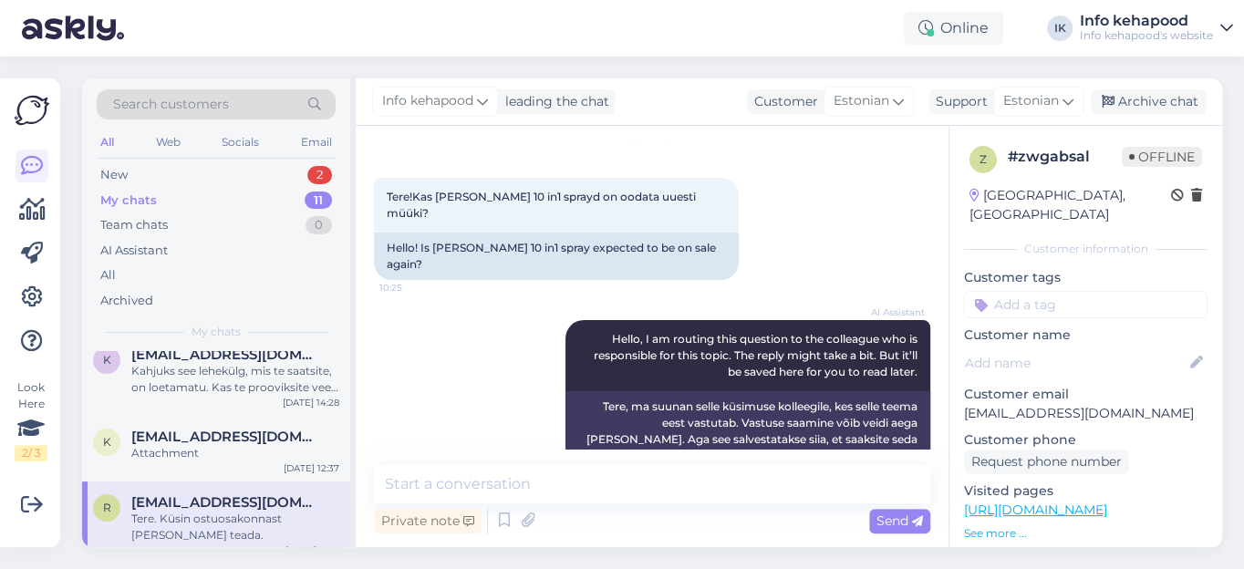
scroll to position [151, 0]
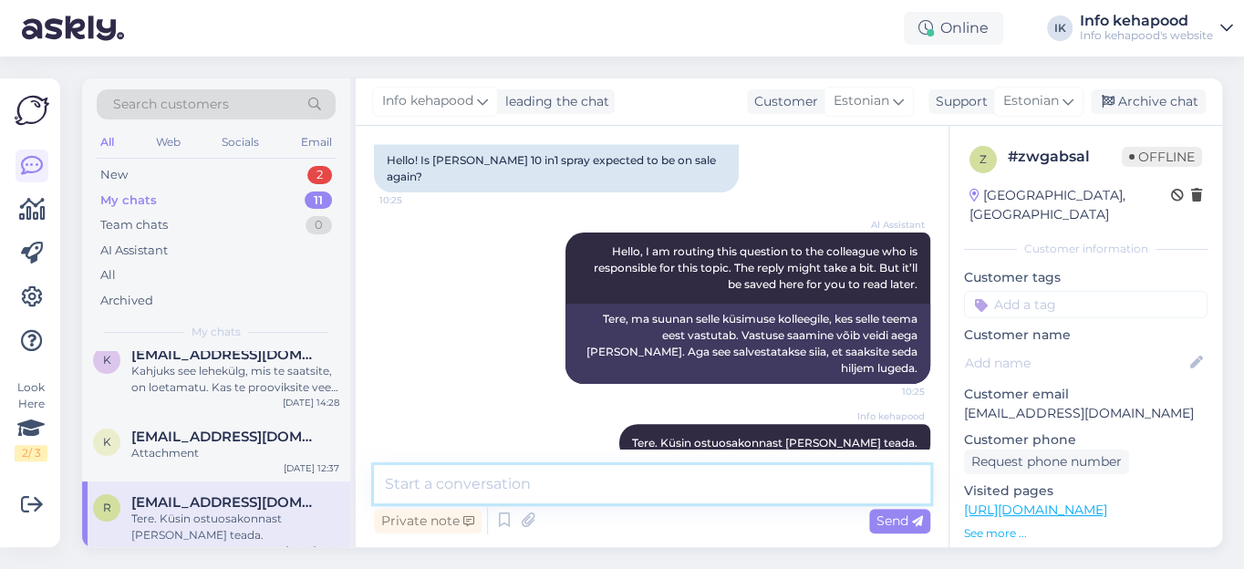
click at [440, 476] on textarea at bounding box center [652, 484] width 557 height 38
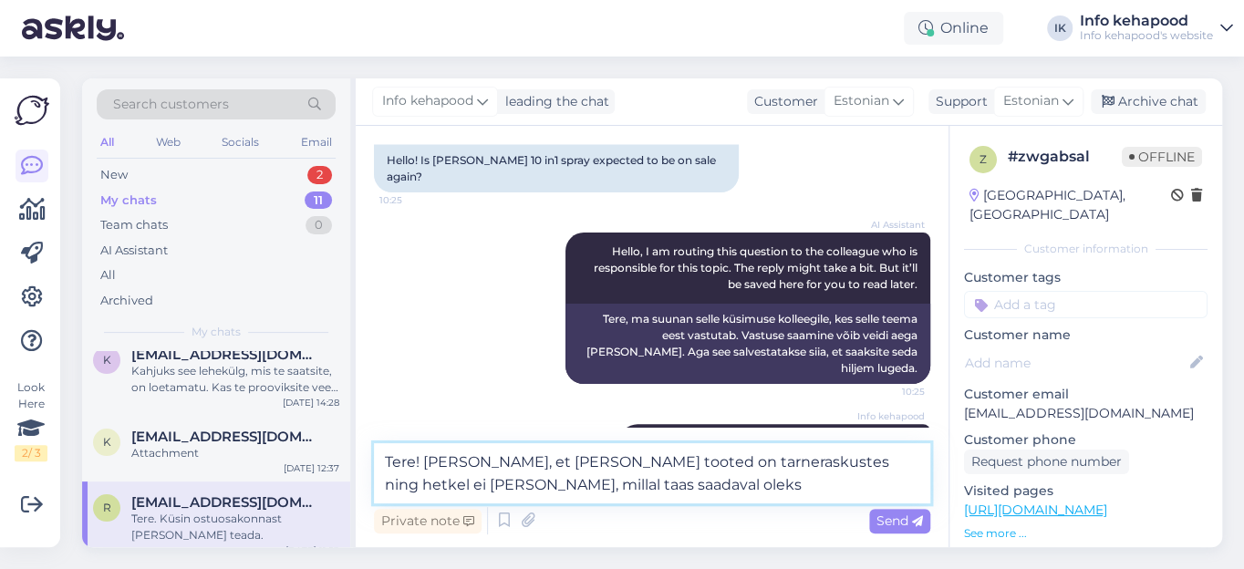
type textarea "Tere! [PERSON_NAME], et [PERSON_NAME] tooted on tarneraskustes ning hetkel ei […"
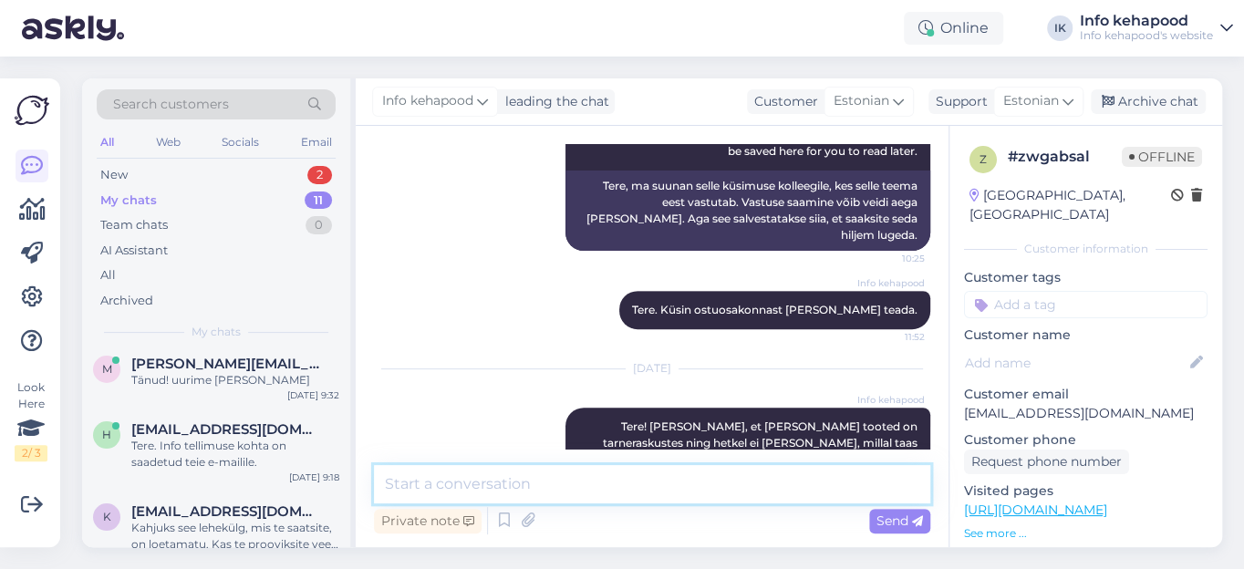
scroll to position [0, 0]
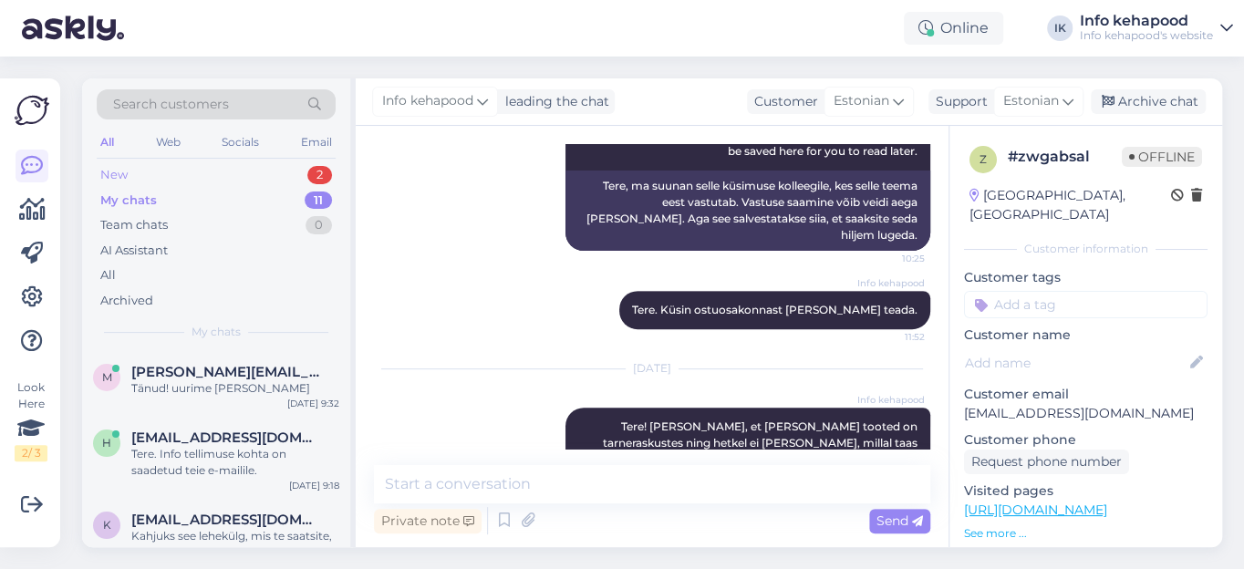
click at [120, 177] on div "New" at bounding box center [113, 175] width 27 height 18
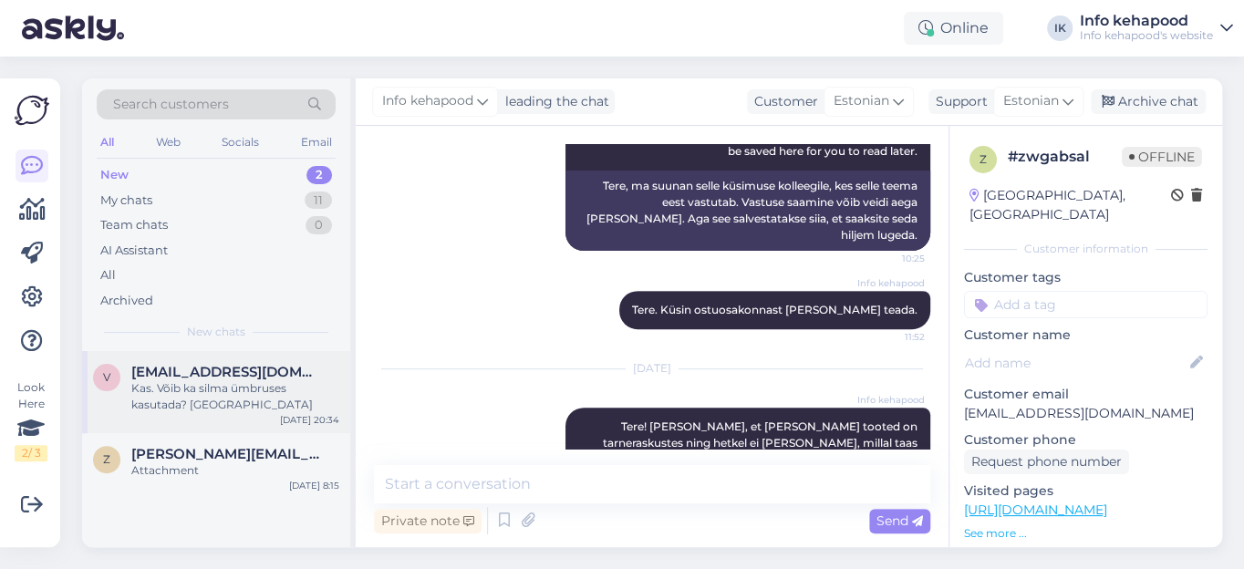
click at [170, 391] on div "Kas. Võib ka silma ümbruses kasutada? [GEOGRAPHIC_DATA]" at bounding box center [235, 396] width 208 height 33
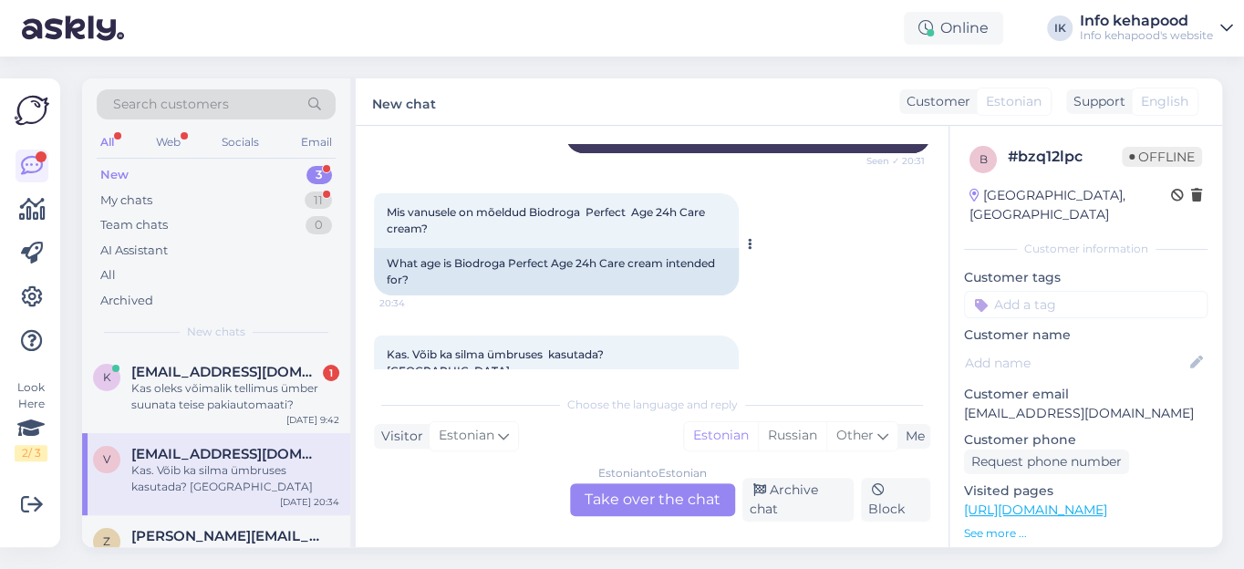
scroll to position [738, 0]
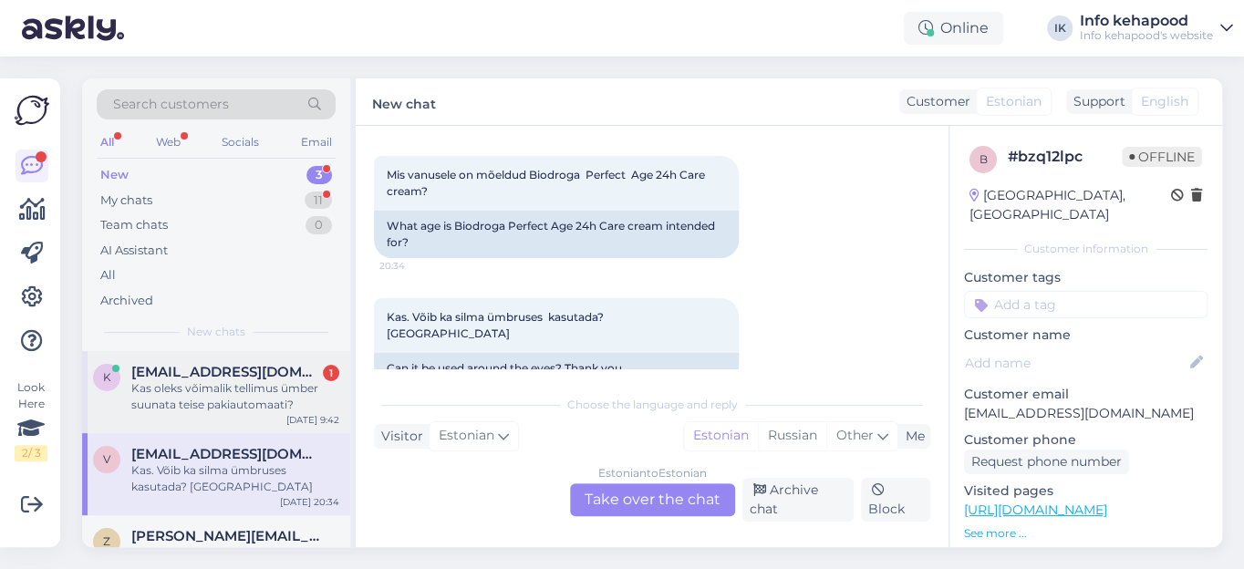
click at [231, 376] on span "[EMAIL_ADDRESS][DOMAIN_NAME]" at bounding box center [226, 372] width 190 height 16
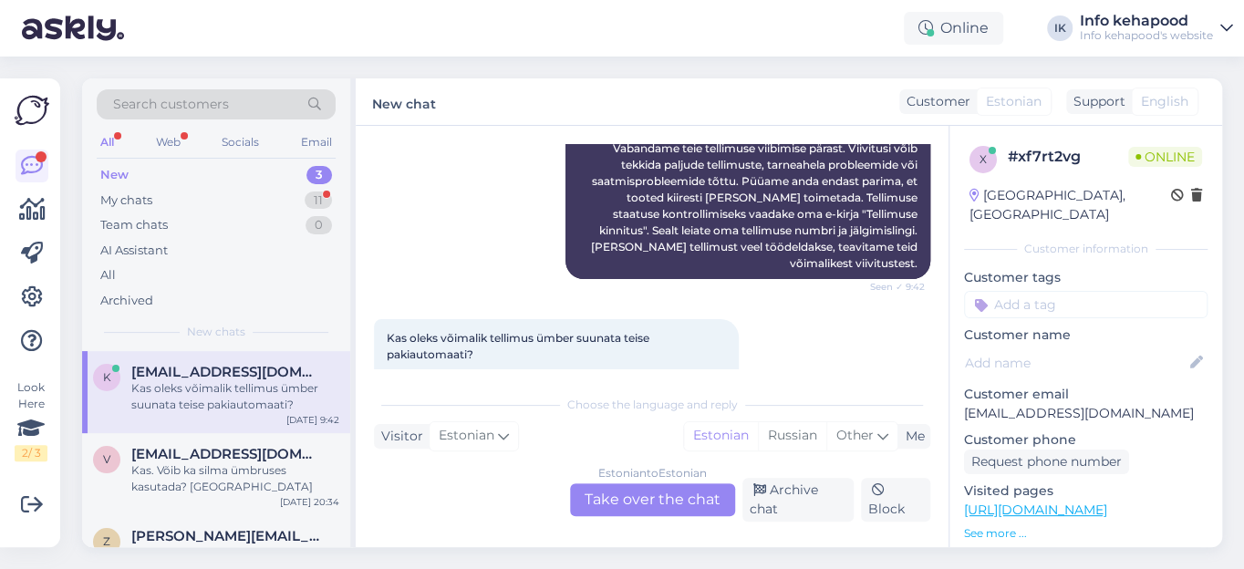
scroll to position [442, 0]
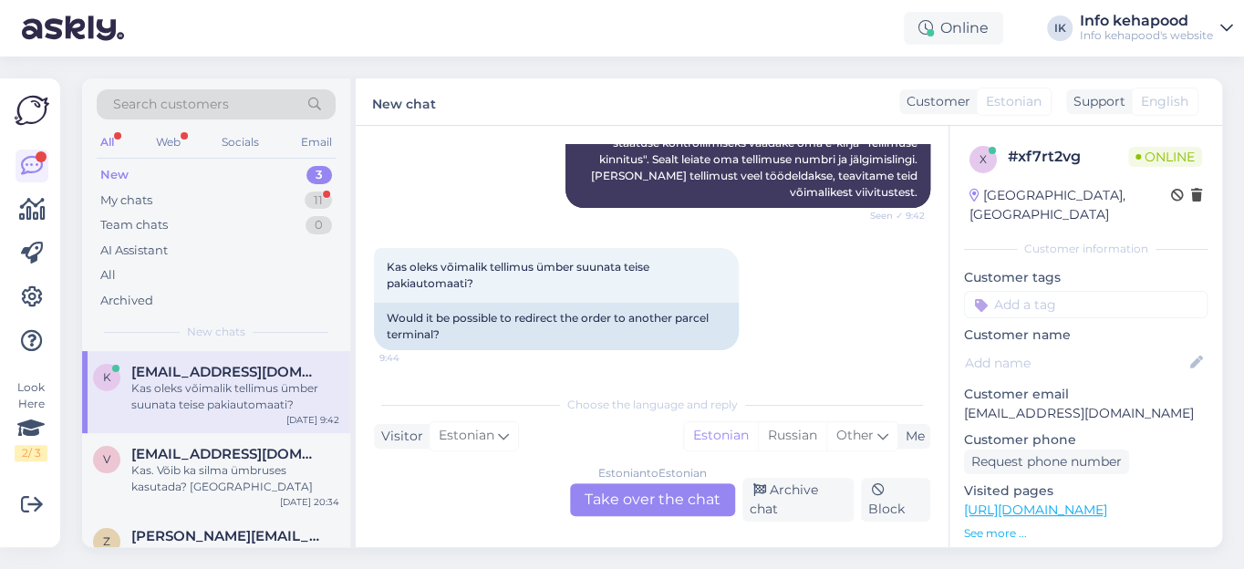
click at [626, 496] on div "Estonian to Estonian Take over the chat" at bounding box center [652, 500] width 165 height 33
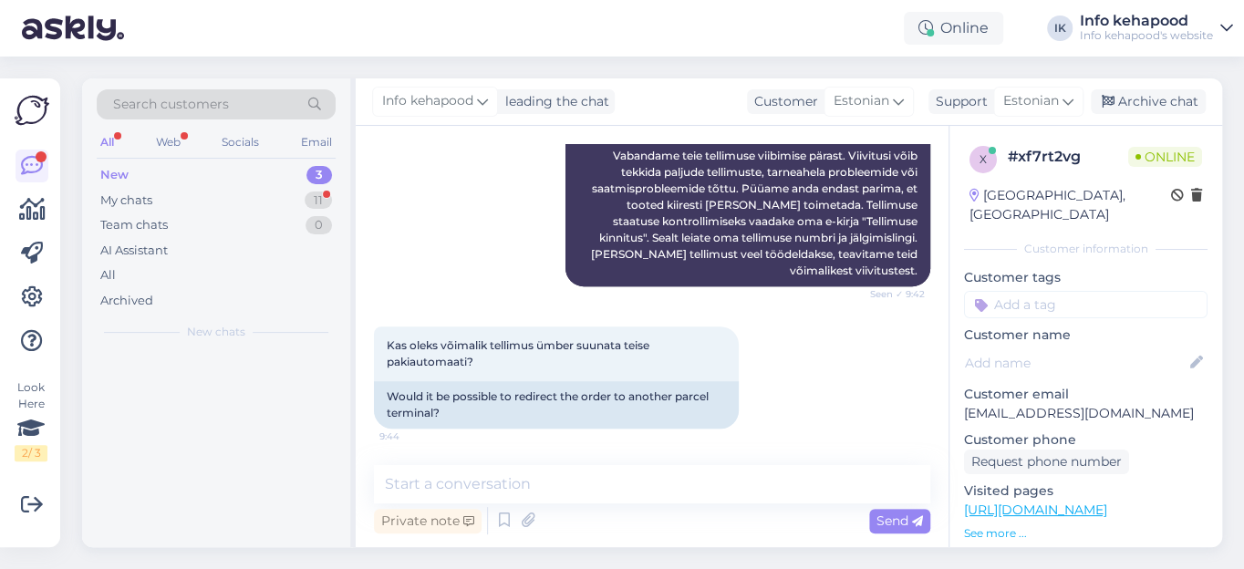
scroll to position [362, 0]
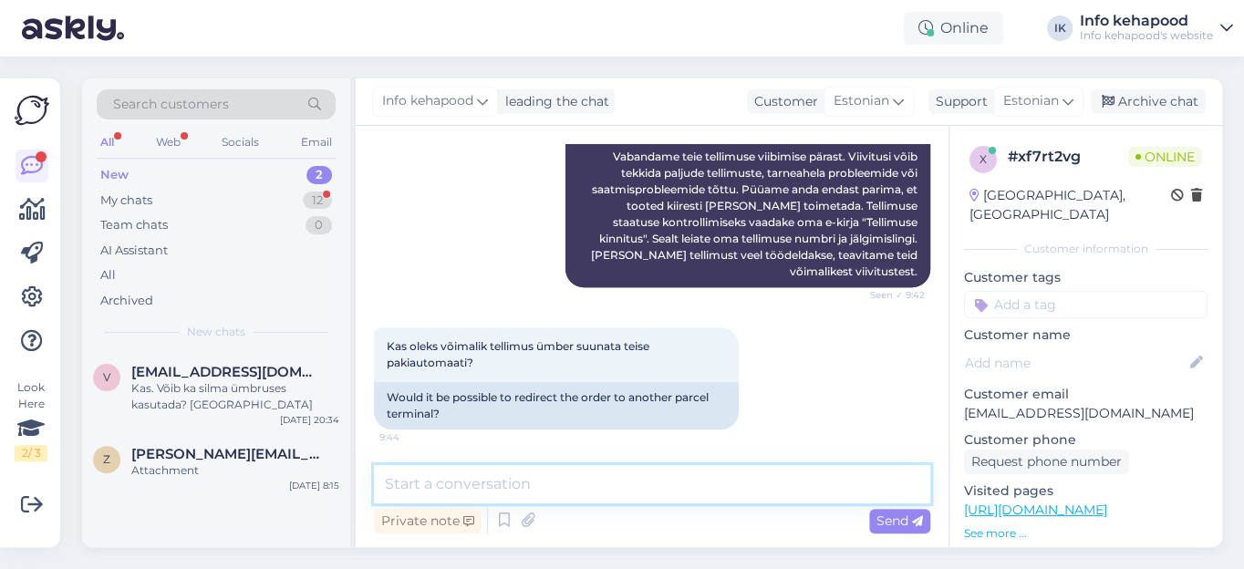
click at [530, 478] on textarea at bounding box center [652, 484] width 557 height 38
click at [1084, 502] on link "[URL][DOMAIN_NAME]" at bounding box center [1035, 510] width 143 height 16
click at [469, 484] on textarea "Tere." at bounding box center [652, 484] width 557 height 38
type textarea "Tere. Palun saatke oma tellimuse nr. või [PERSON_NAME] nimele see on tehtud."
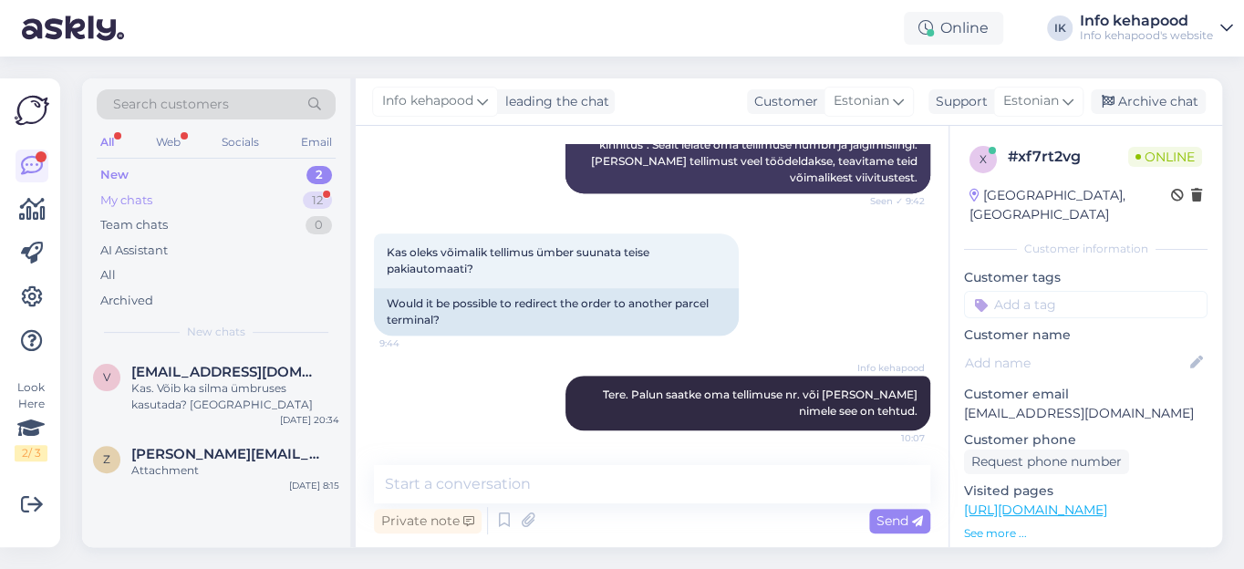
click at [136, 198] on div "My chats" at bounding box center [126, 201] width 52 height 18
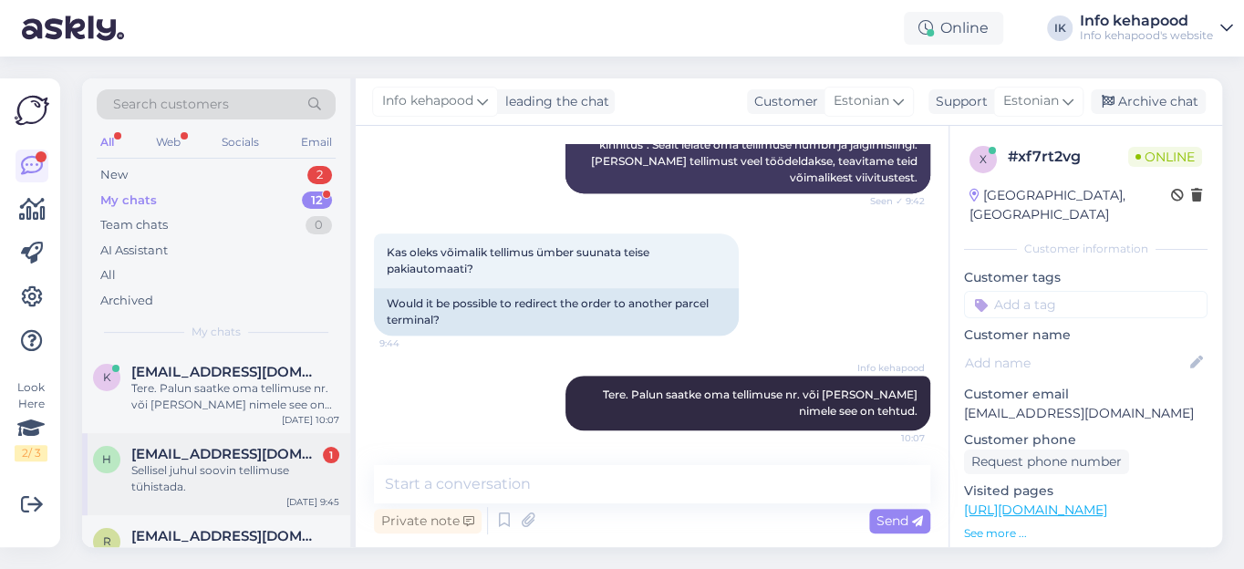
click at [268, 458] on span "[EMAIL_ADDRESS][DOMAIN_NAME]" at bounding box center [226, 454] width 190 height 16
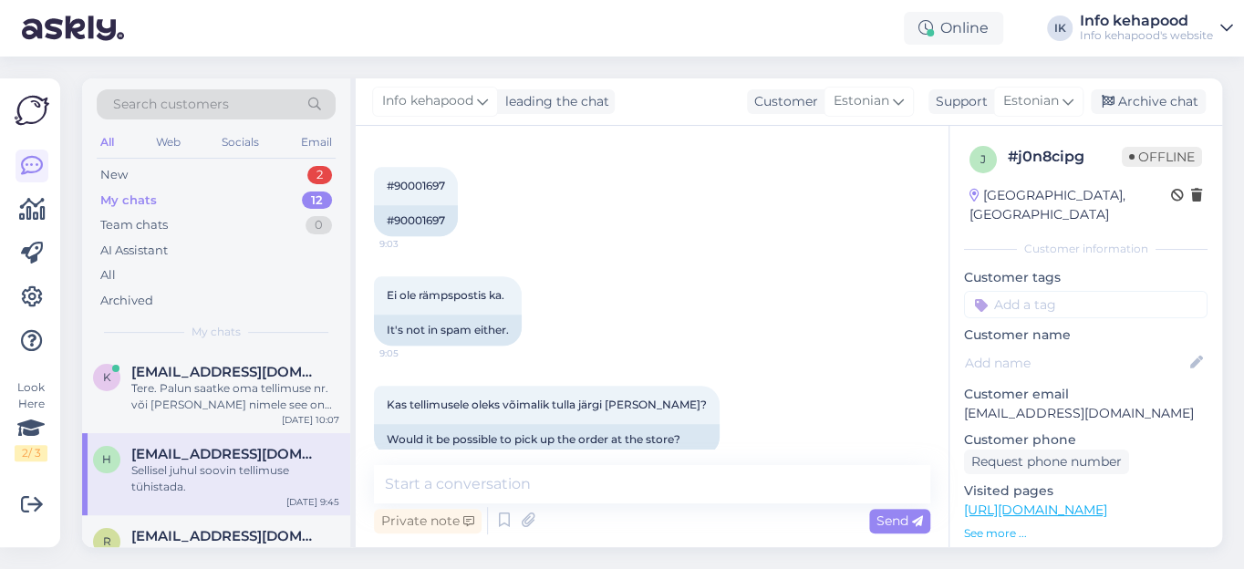
scroll to position [1093, 0]
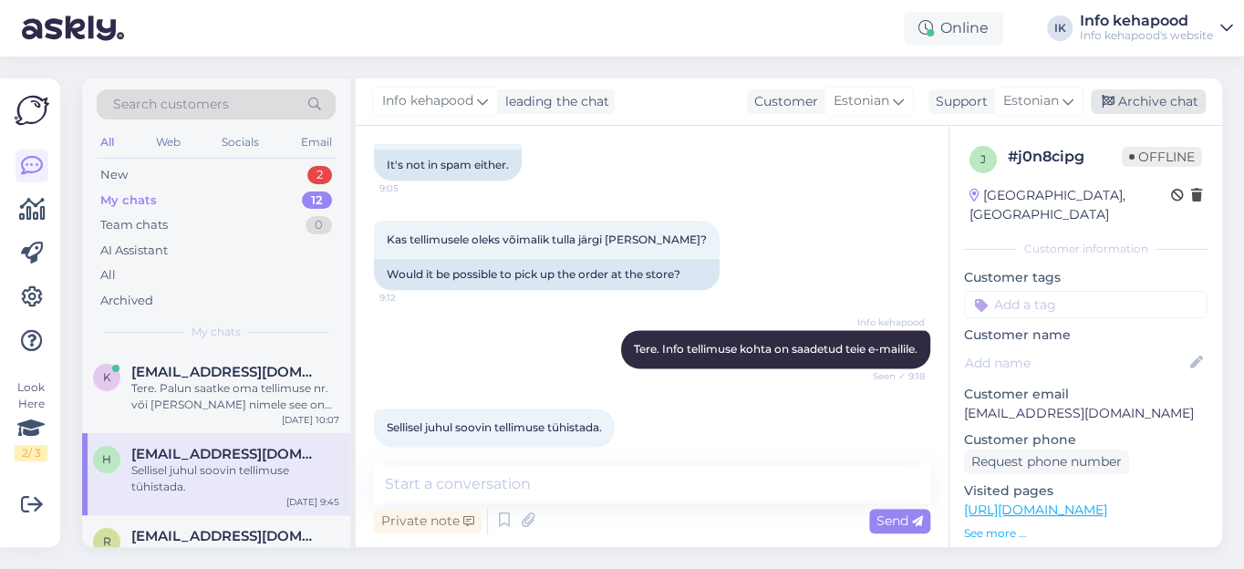
click at [1149, 97] on div "Archive chat" at bounding box center [1148, 101] width 115 height 25
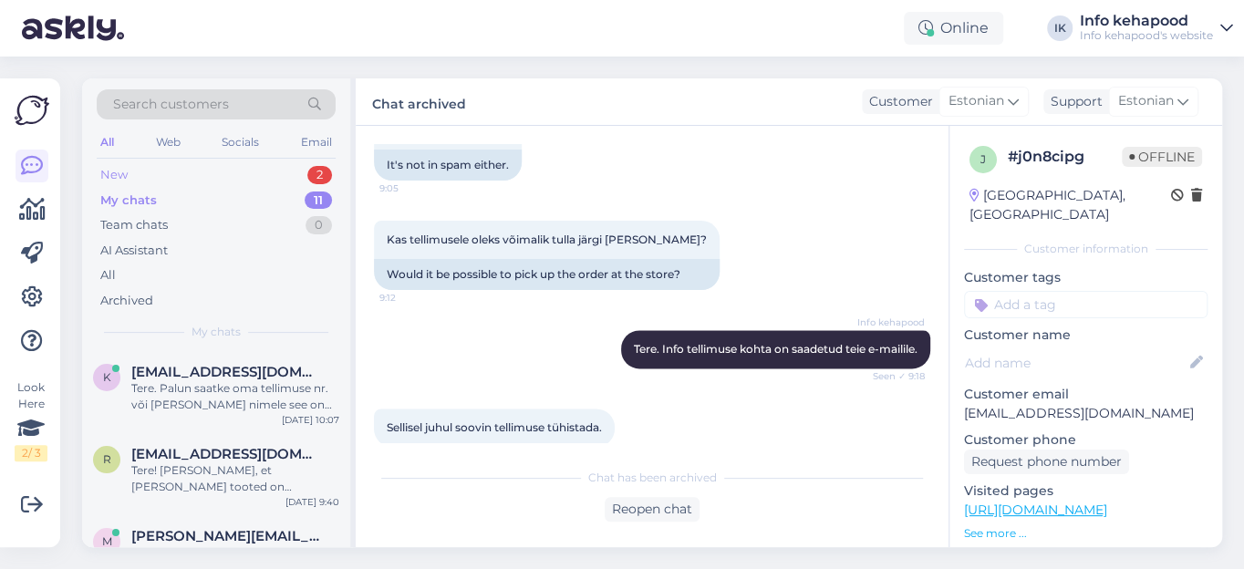
click at [120, 173] on div "New" at bounding box center [113, 175] width 27 height 18
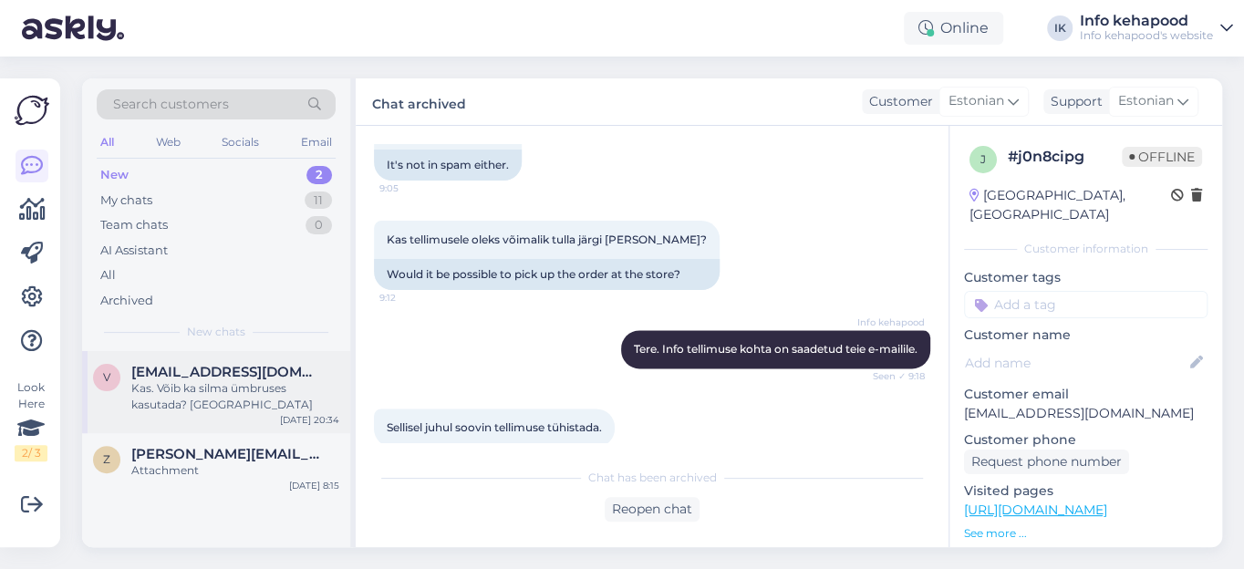
click at [180, 396] on div "Kas. Võib ka silma ümbruses kasutada? [GEOGRAPHIC_DATA]" at bounding box center [235, 396] width 208 height 33
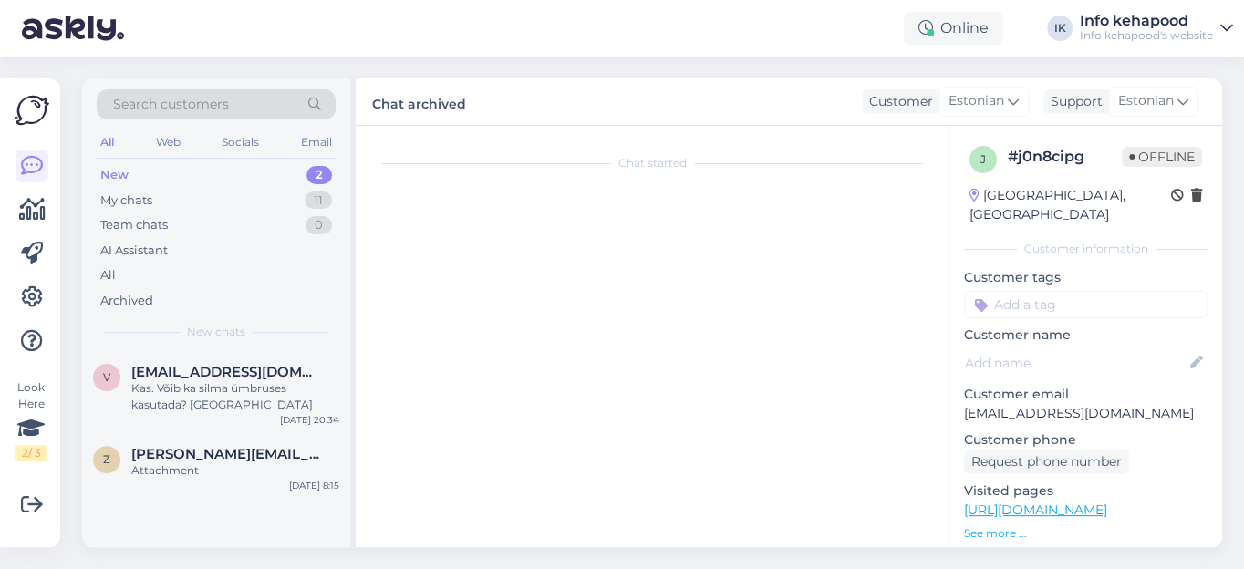
scroll to position [739, 0]
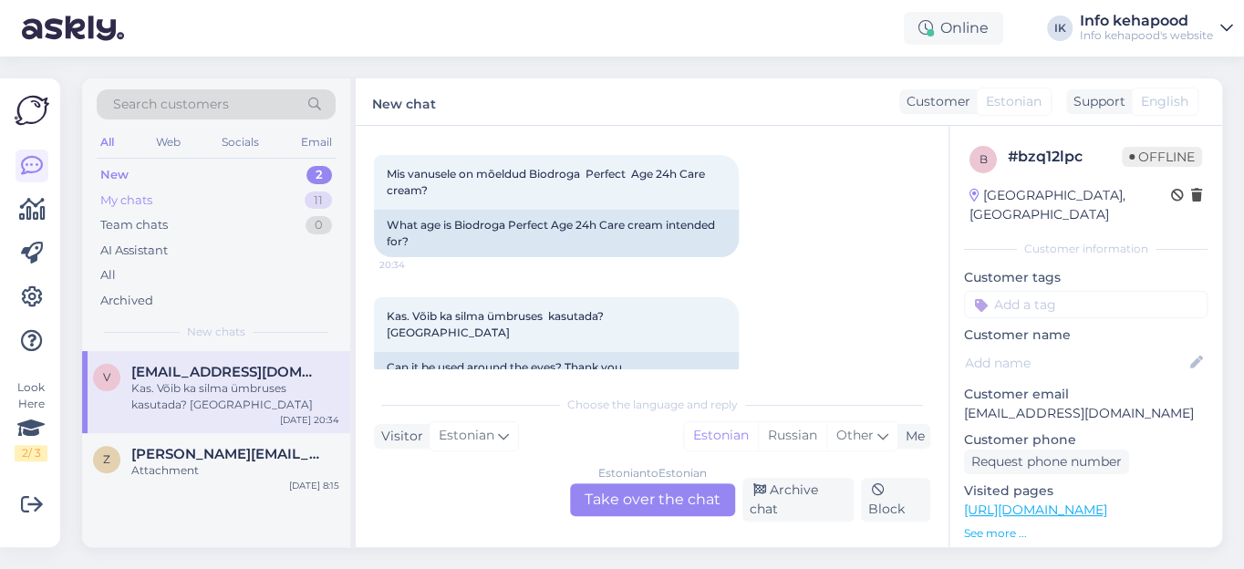
click at [137, 201] on div "My chats" at bounding box center [126, 201] width 52 height 18
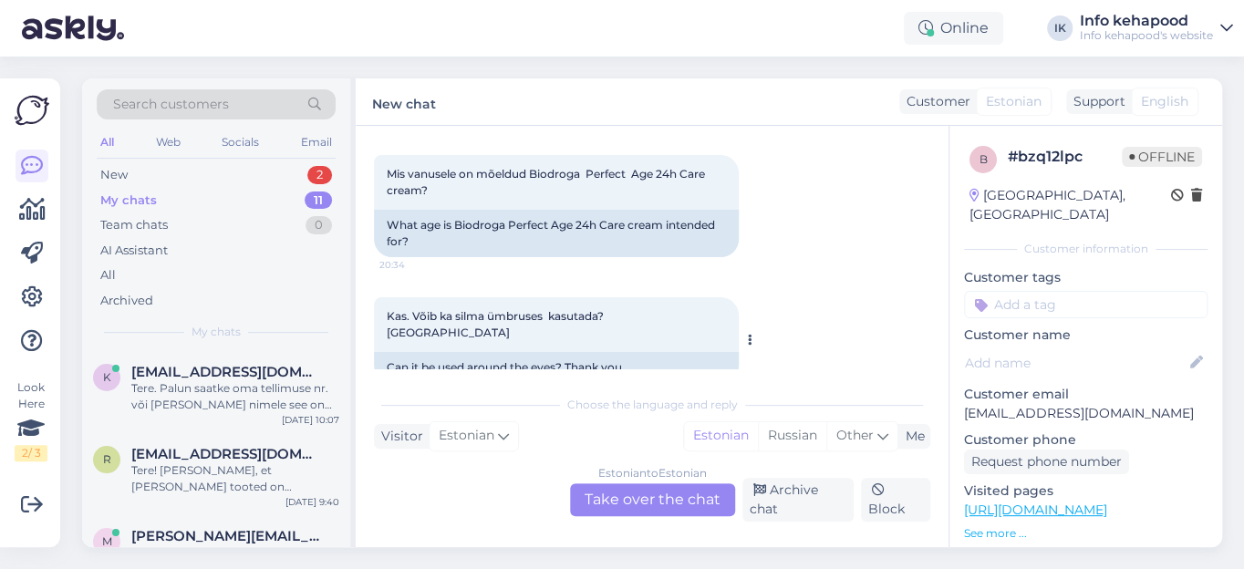
scroll to position [738, 0]
click at [212, 388] on div "Tere. Palun saatke oma tellimuse nr. või [PERSON_NAME] nimele see on tehtud." at bounding box center [235, 396] width 208 height 33
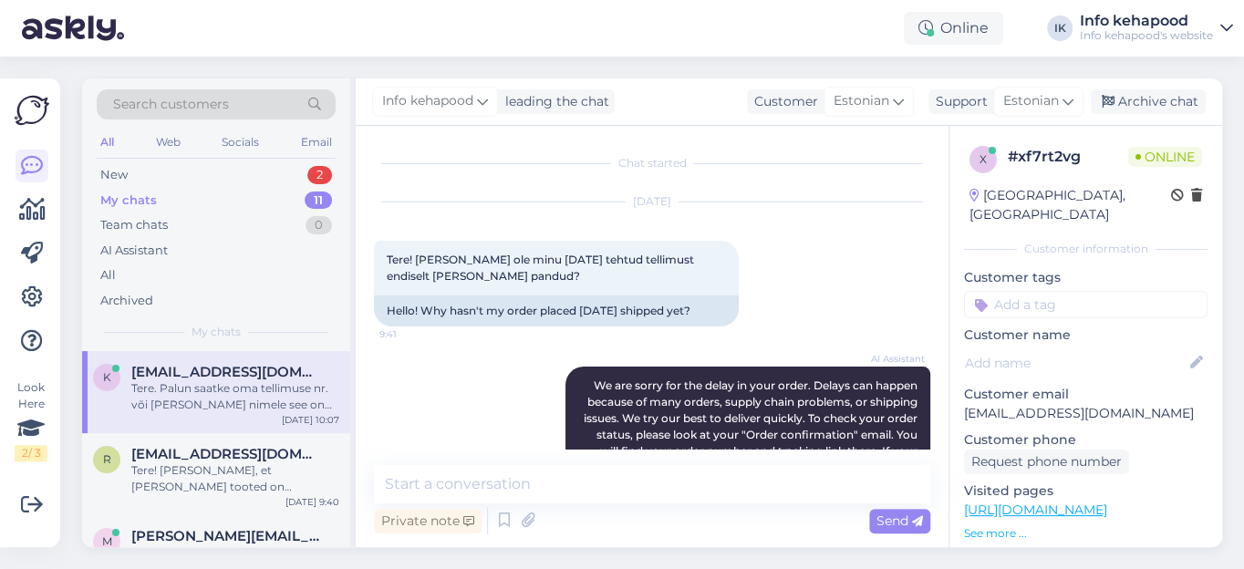
scroll to position [456, 0]
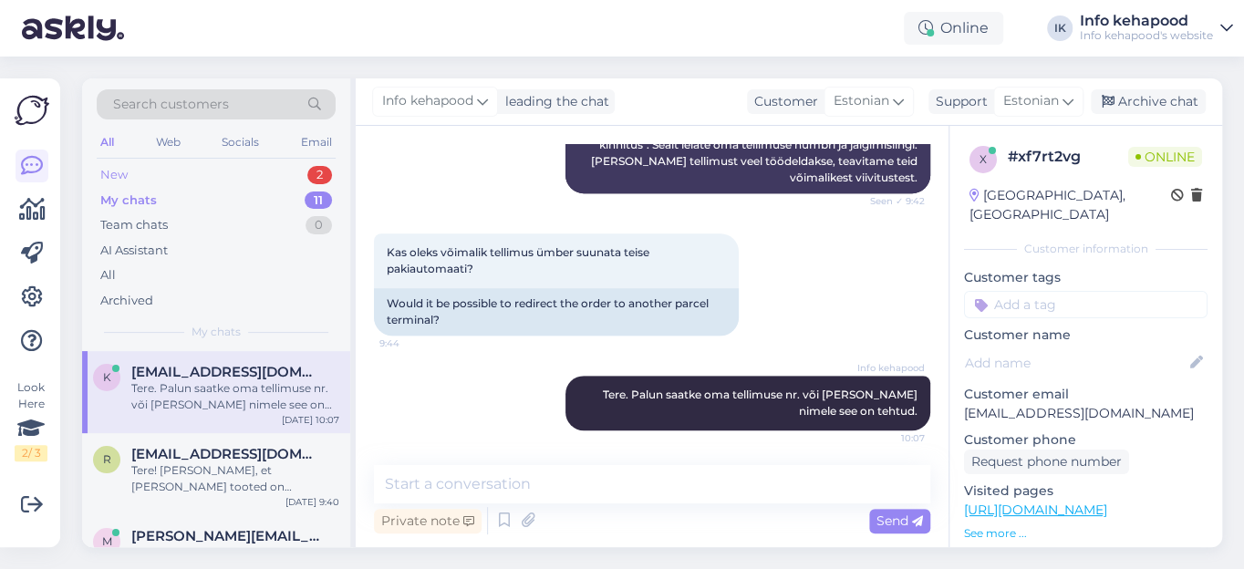
click at [118, 176] on div "New" at bounding box center [113, 175] width 27 height 18
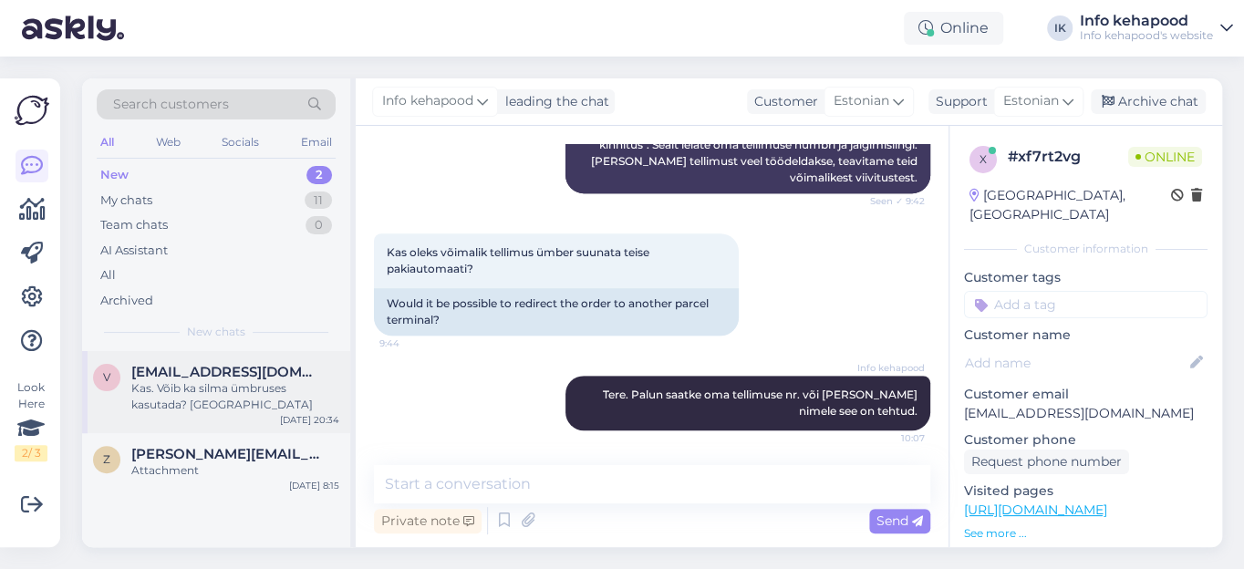
click at [207, 382] on div "Kas. Võib ka silma ümbruses kasutada? [GEOGRAPHIC_DATA]" at bounding box center [235, 396] width 208 height 33
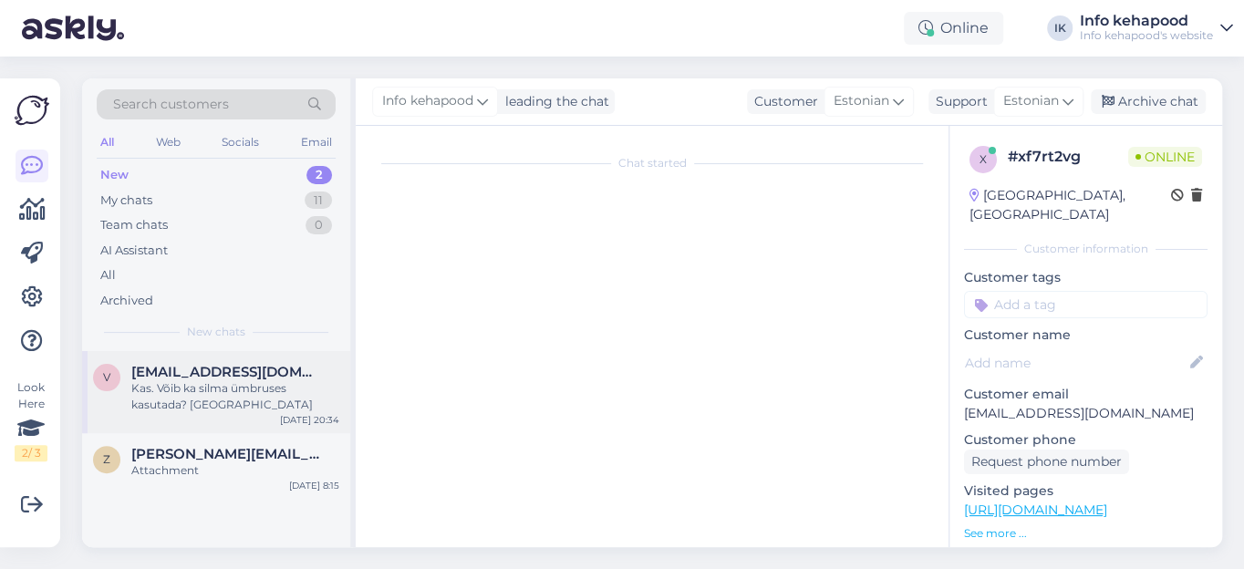
scroll to position [739, 0]
click at [207, 382] on div "Kas. Võib ka silma ümbruses kasutada? [GEOGRAPHIC_DATA]" at bounding box center [235, 396] width 208 height 33
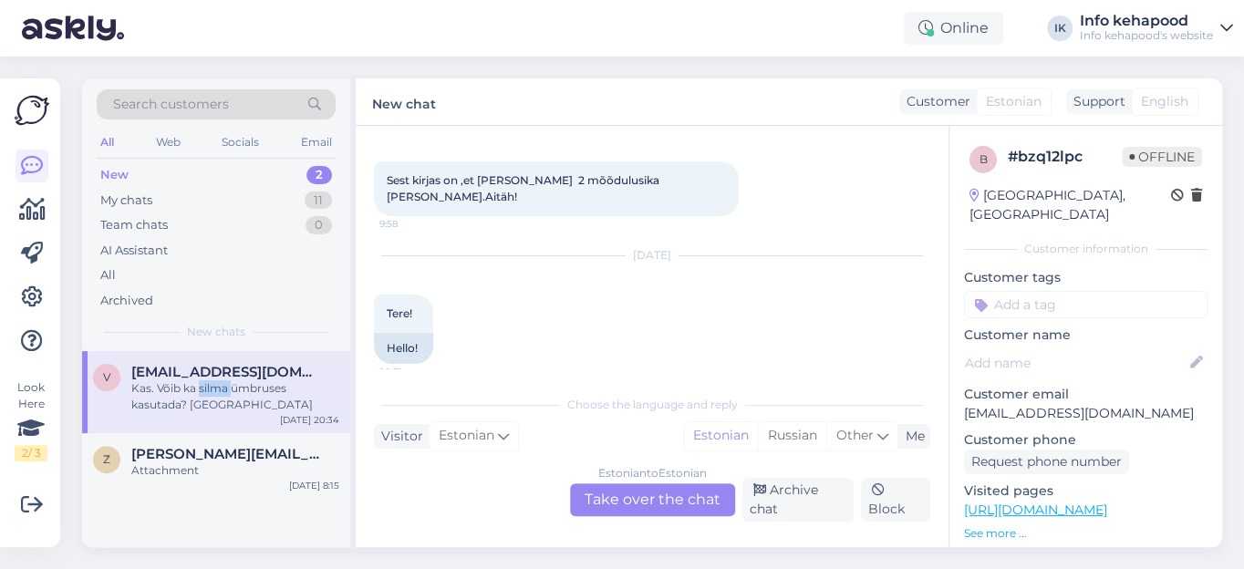
scroll to position [738, 0]
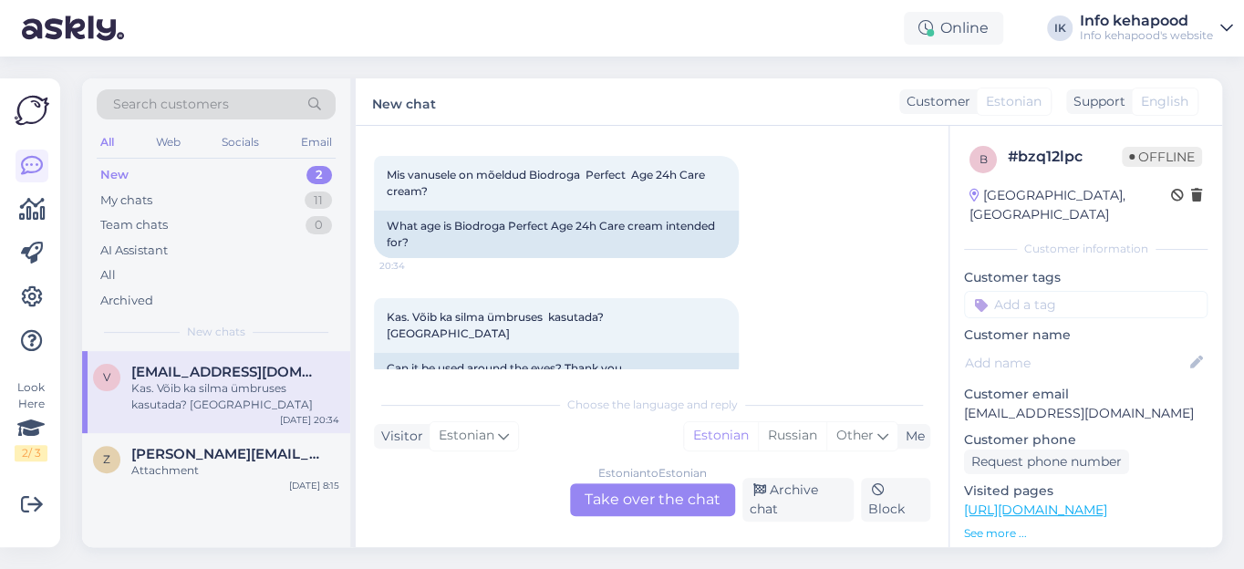
click at [676, 500] on div "Estonian to Estonian Take over the chat" at bounding box center [652, 500] width 165 height 33
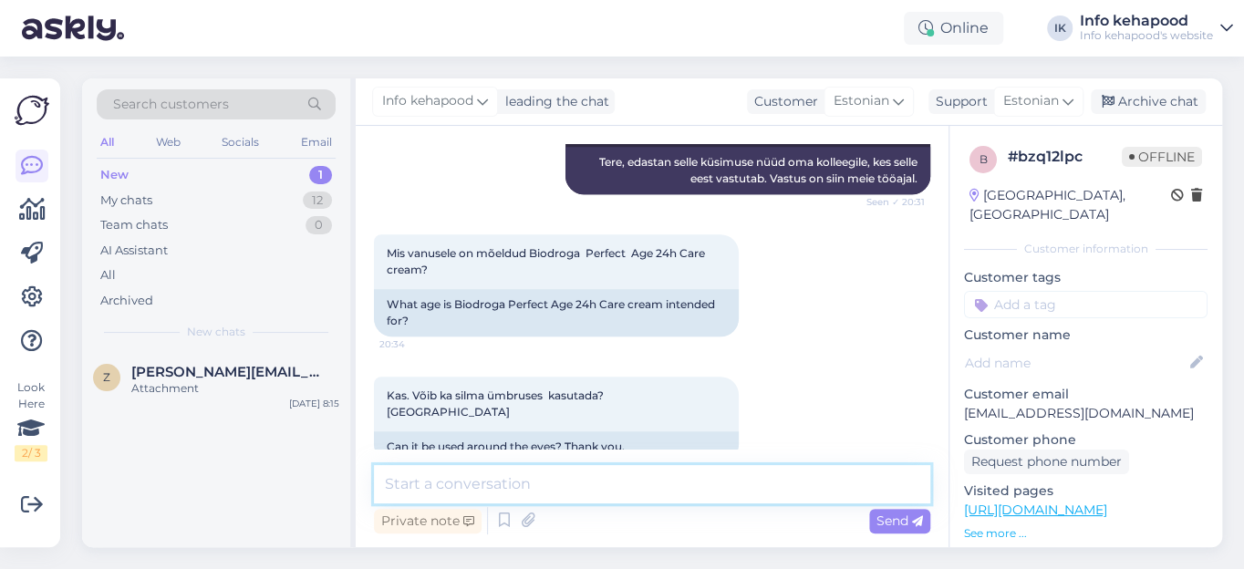
click at [569, 489] on textarea at bounding box center [652, 484] width 557 height 38
paste textarea "Kreemi võib kasutada umbes 22+ inimene, kes tunneb endale vajadust sellise kree…"
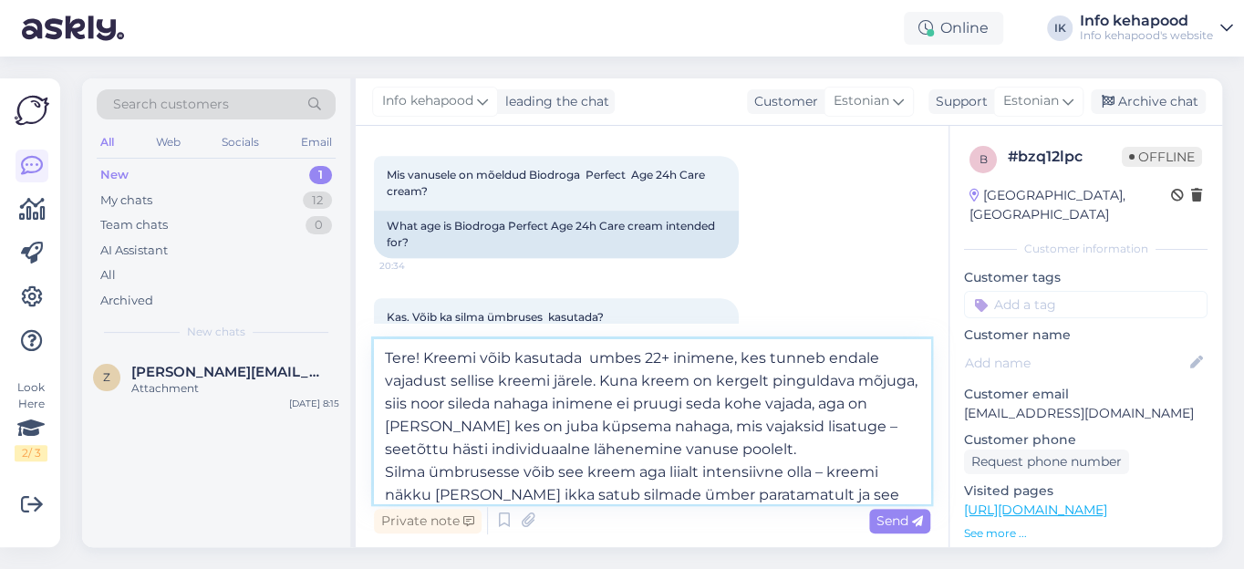
scroll to position [82, 0]
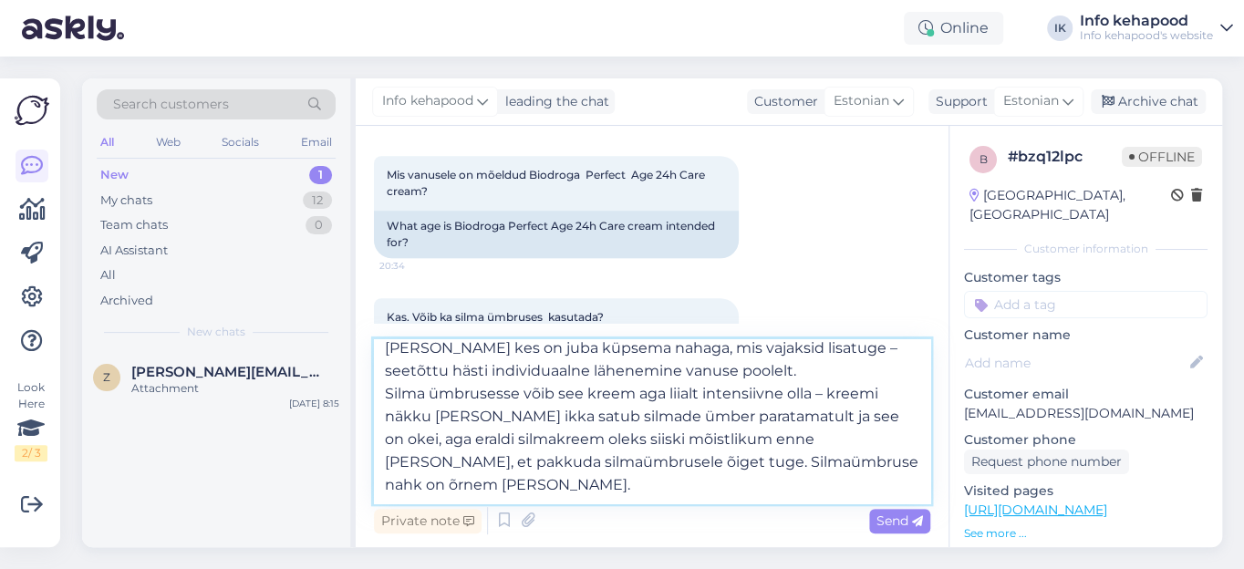
click at [403, 413] on textarea "Tere! Kreemi võib kasutada umbes 22+ inimene, kes tunneb endale vajadust sellis…" at bounding box center [652, 421] width 557 height 164
type textarea "Tere! Kreemi võib kasutada umbes 22+ inimene, kes tunneb endale vajadust sellis…"
click at [889, 522] on span "Send" at bounding box center [900, 521] width 47 height 16
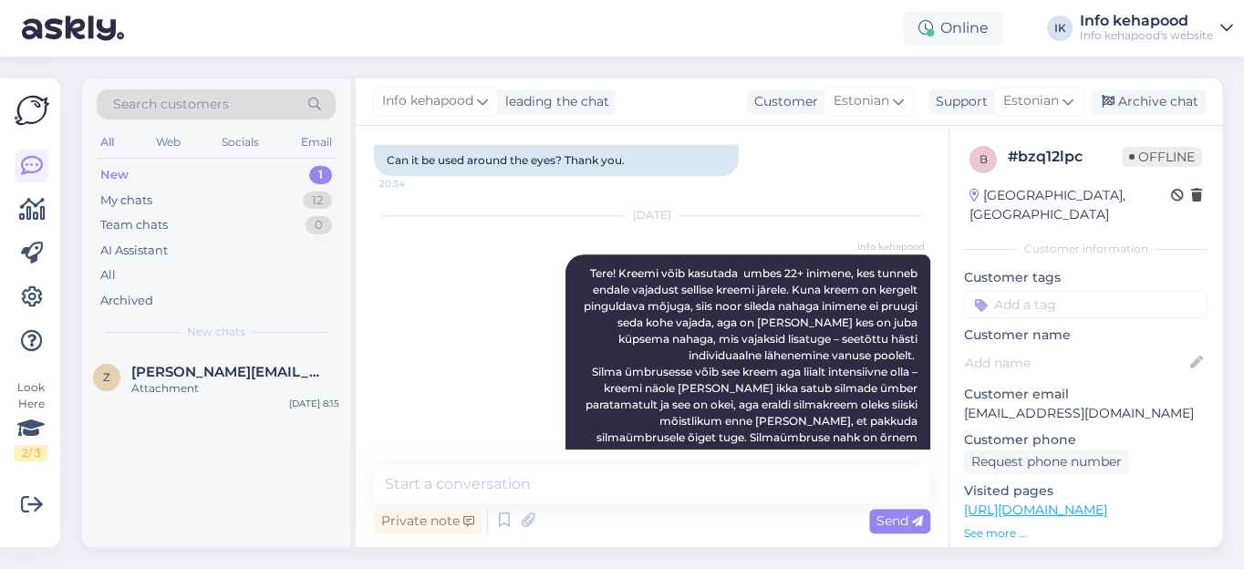
scroll to position [957, 0]
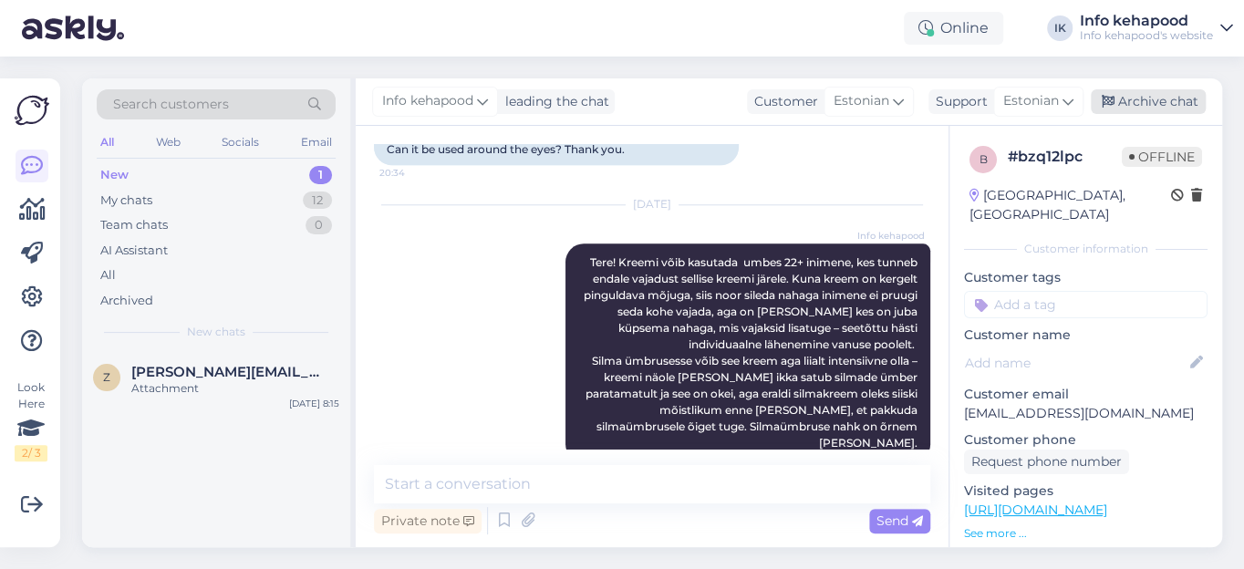
click at [1171, 103] on div "Archive chat" at bounding box center [1148, 101] width 115 height 25
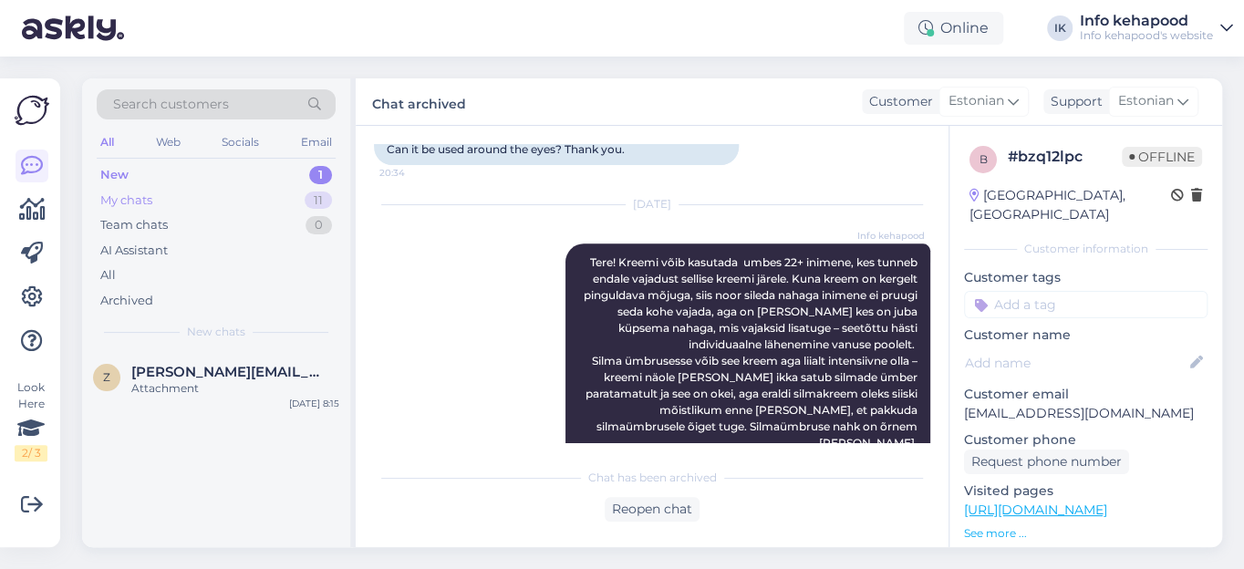
click at [137, 203] on div "My chats" at bounding box center [126, 201] width 52 height 18
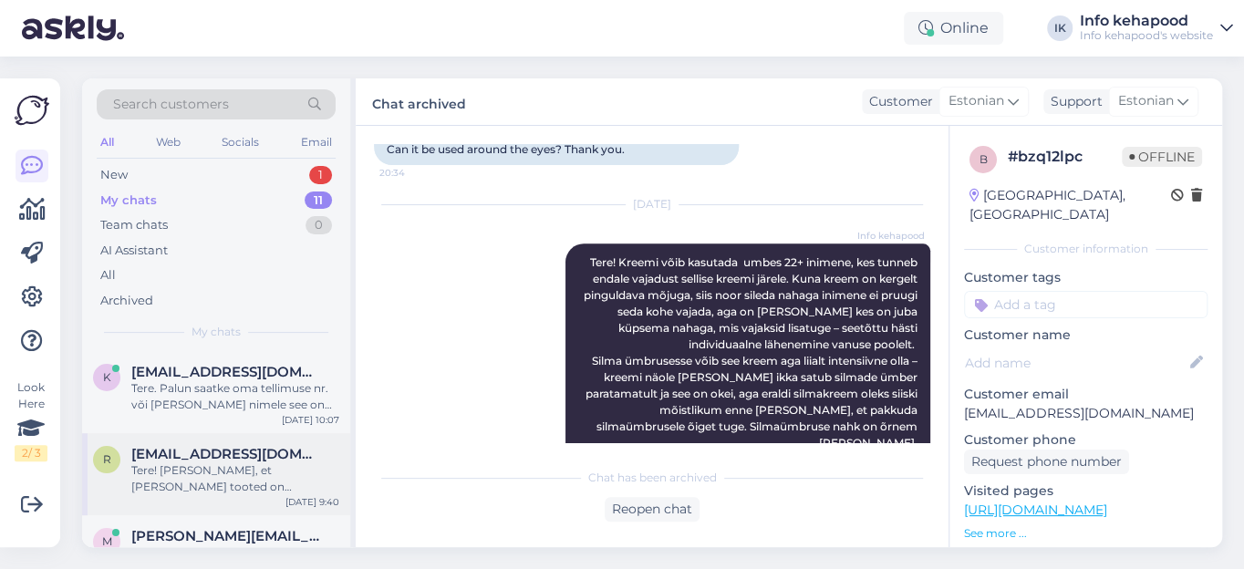
click at [190, 476] on div "Tere! [PERSON_NAME], et [PERSON_NAME] tooted on tarneraskustes ning hetkel ei […" at bounding box center [235, 479] width 208 height 33
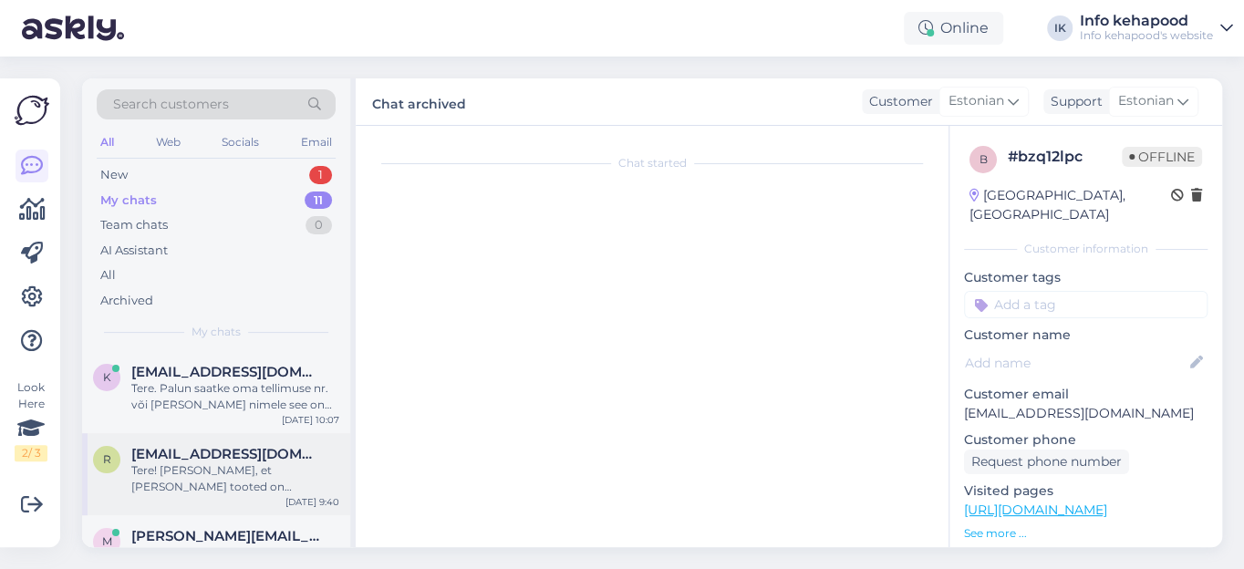
scroll to position [284, 0]
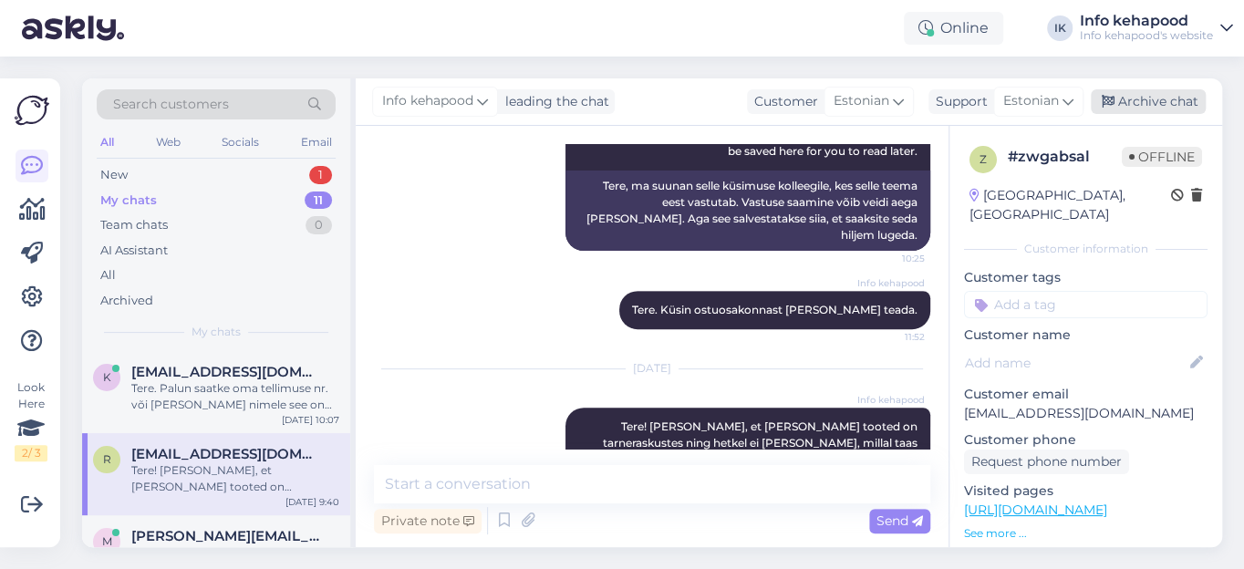
click at [1171, 99] on div "Archive chat" at bounding box center [1148, 101] width 115 height 25
